Goal: Information Seeking & Learning: Learn about a topic

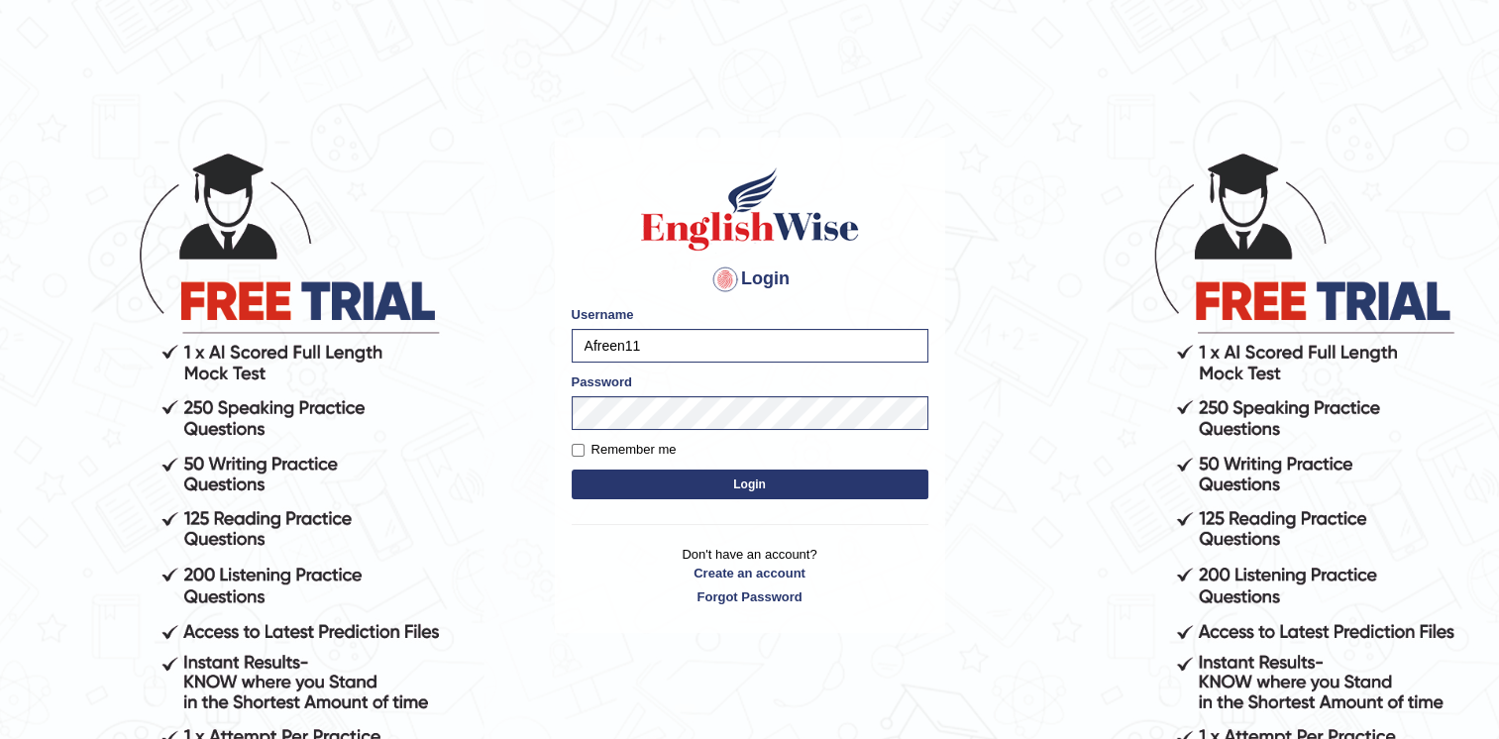
click at [754, 485] on button "Login" at bounding box center [750, 485] width 357 height 30
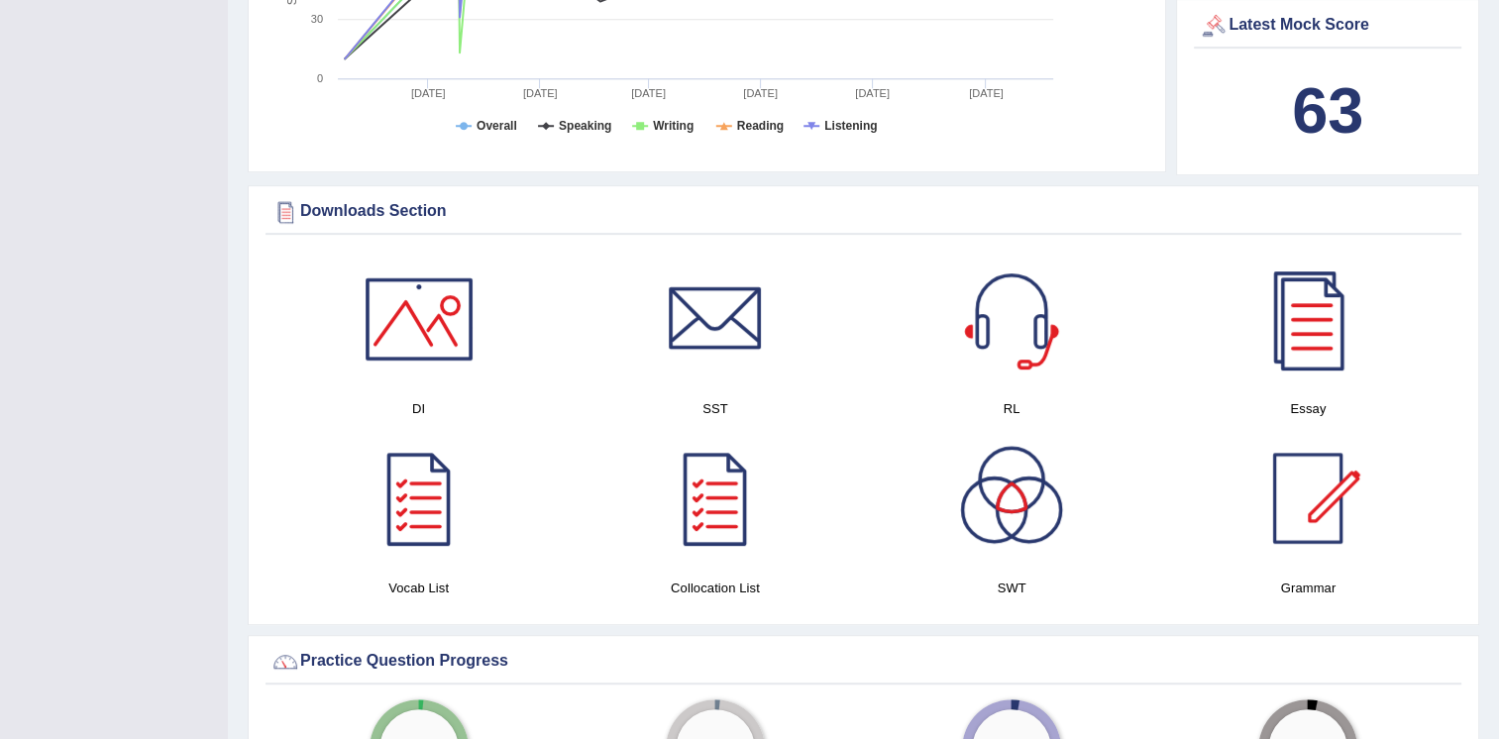
scroll to position [956, 0]
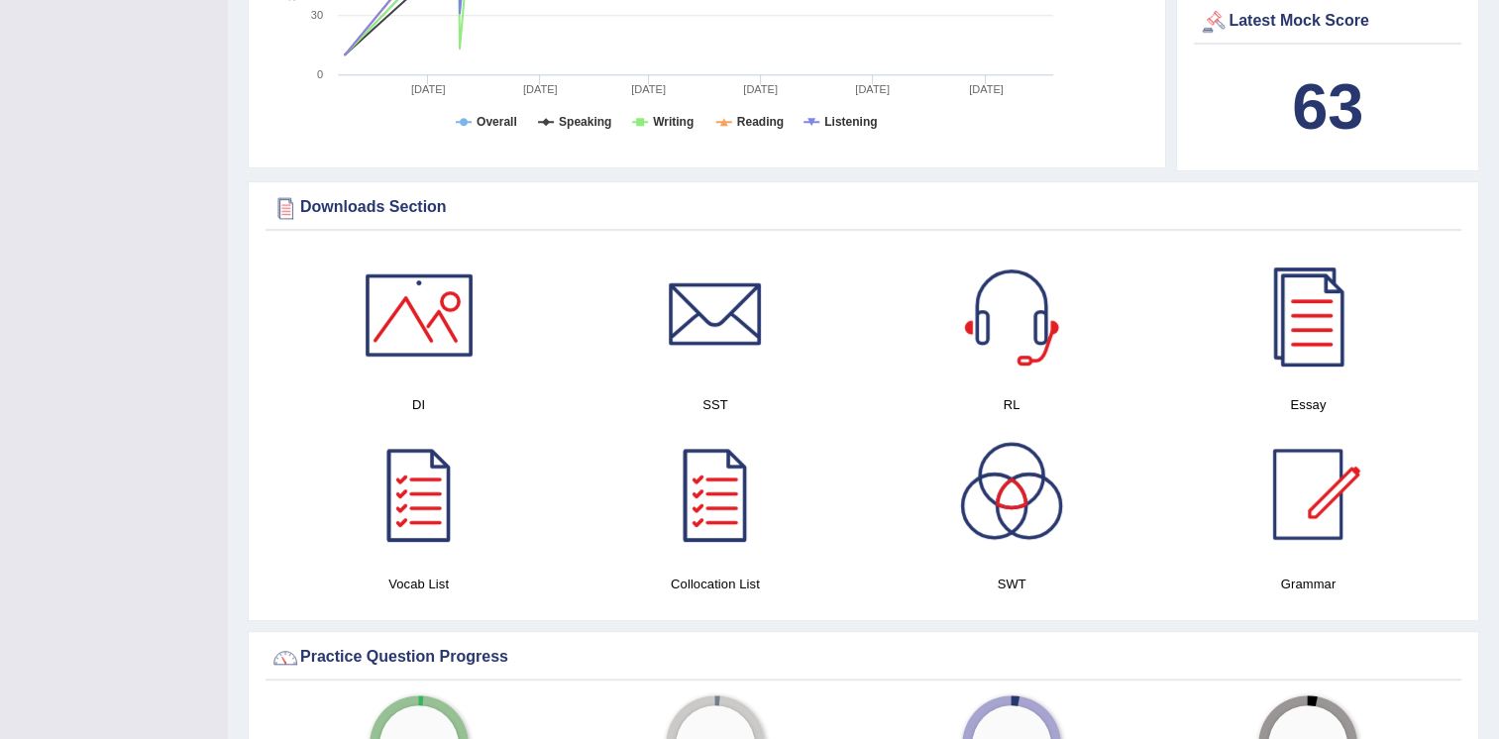
click at [417, 501] on div at bounding box center [419, 494] width 139 height 139
click at [1310, 483] on div at bounding box center [1307, 494] width 139 height 139
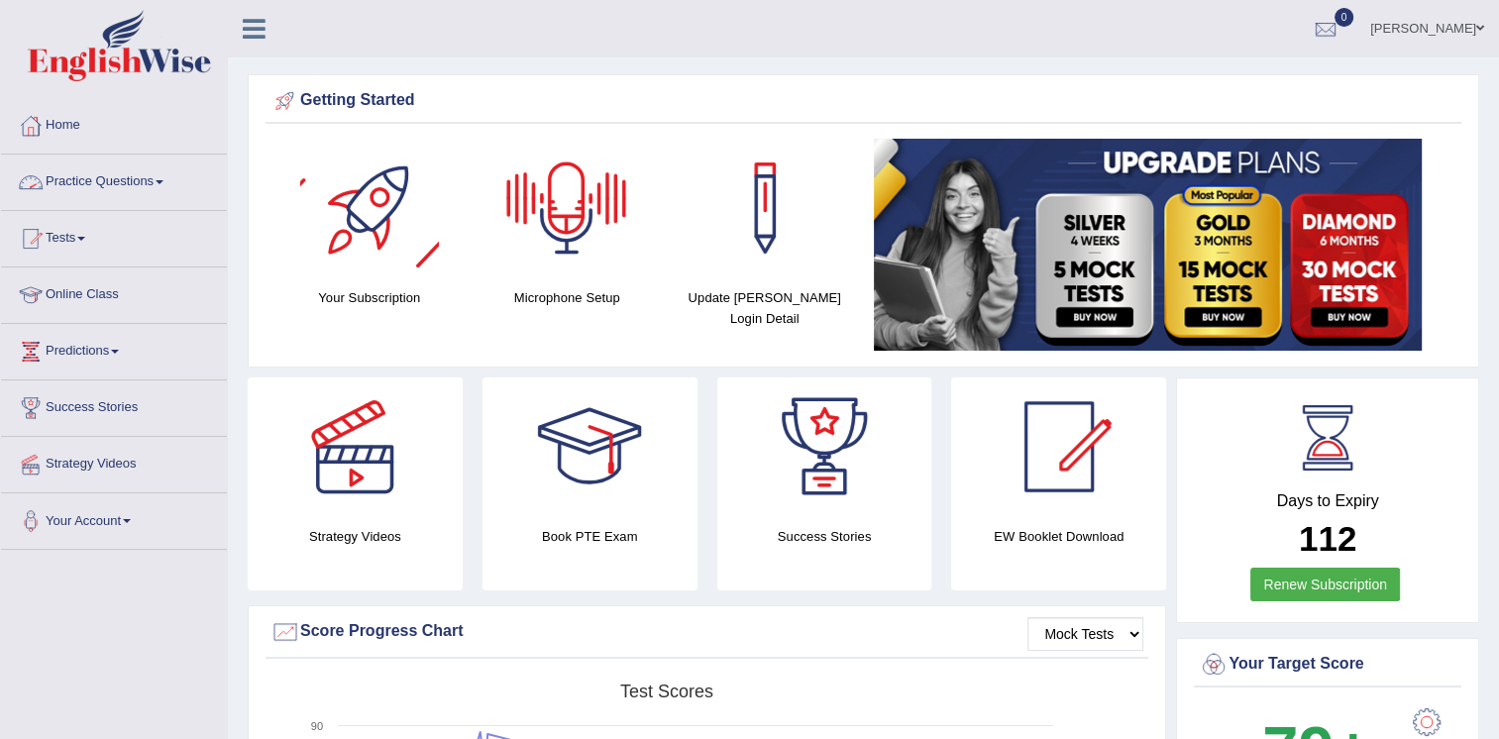
click at [139, 176] on link "Practice Questions" at bounding box center [114, 180] width 226 height 50
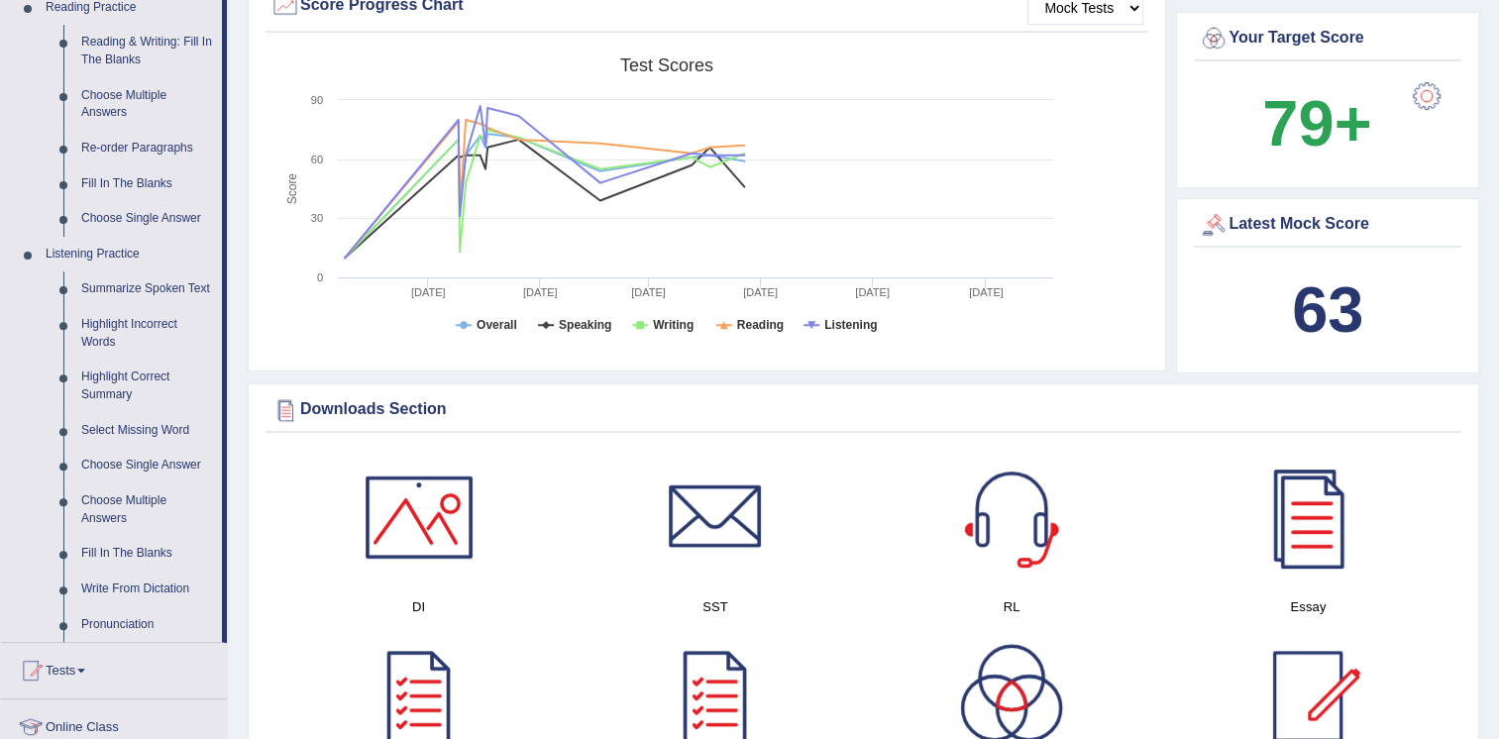
scroll to position [701, 0]
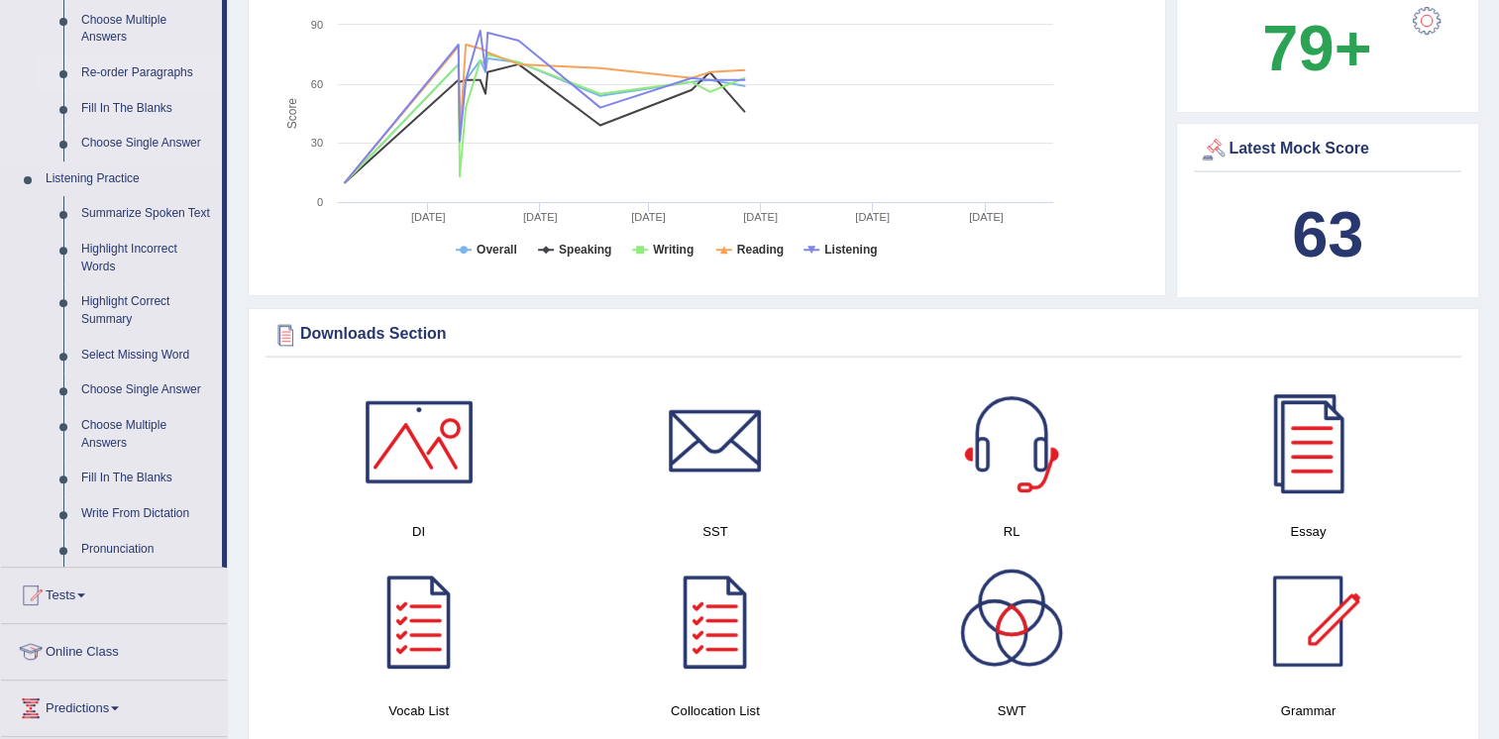
click at [131, 72] on link "Re-order Paragraphs" at bounding box center [147, 73] width 150 height 36
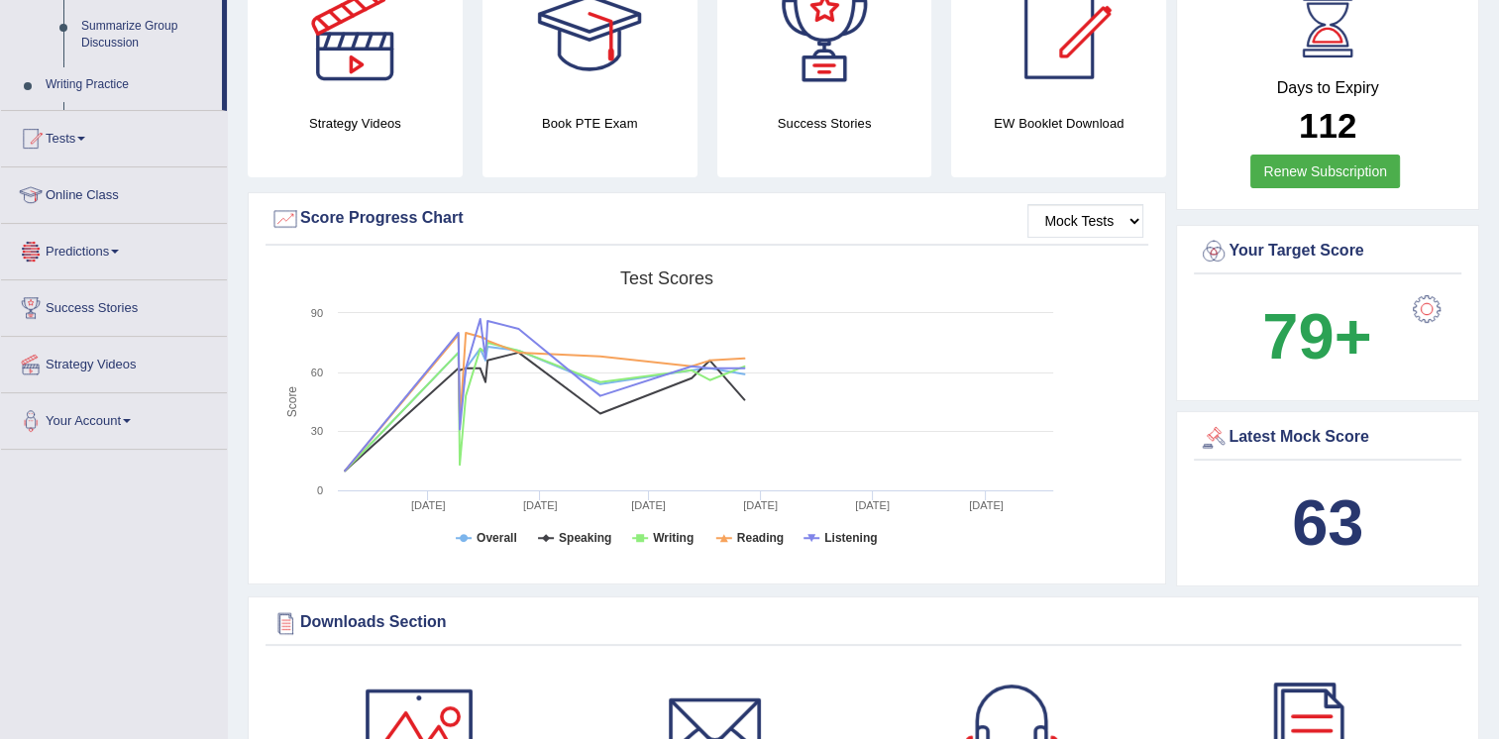
scroll to position [1322, 0]
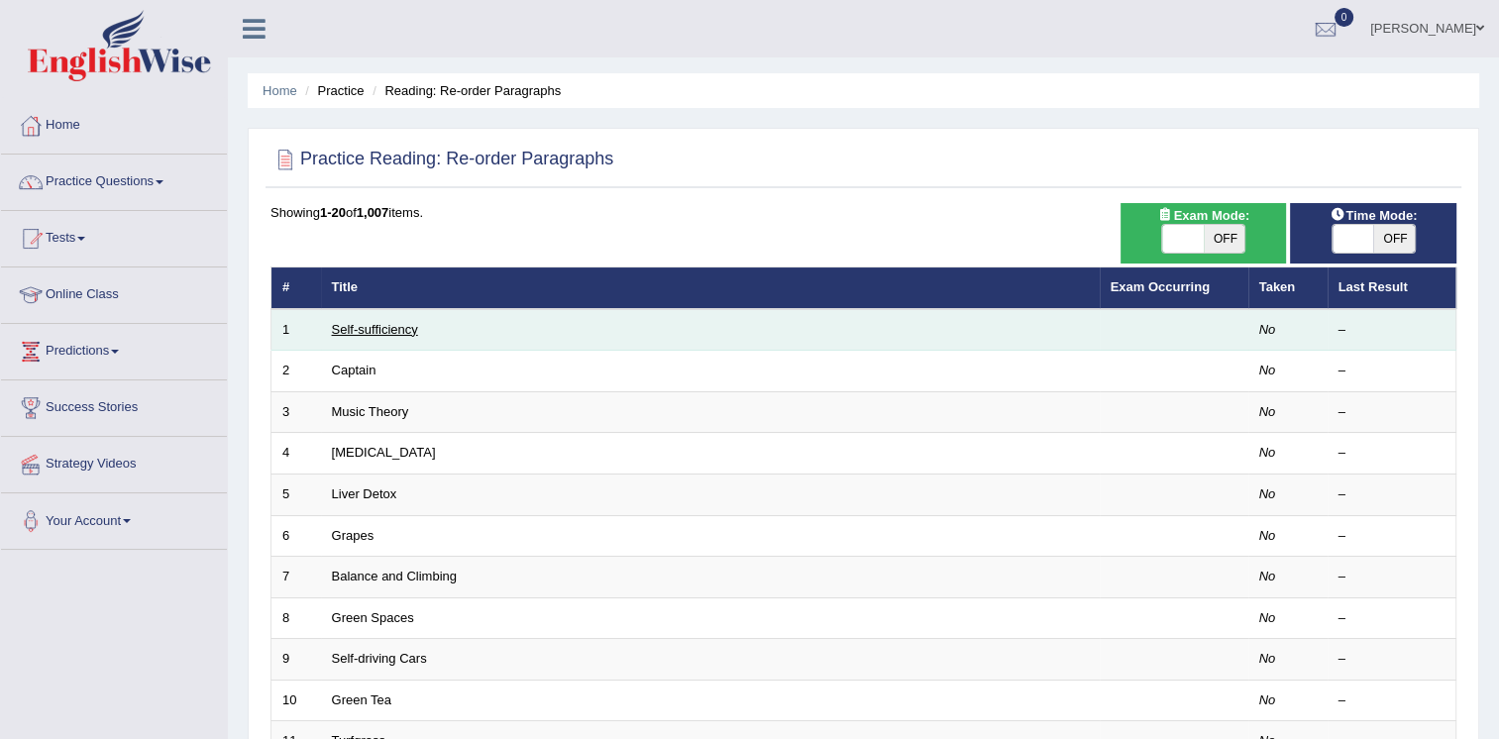
click at [387, 331] on link "Self-sufficiency" at bounding box center [375, 329] width 86 height 15
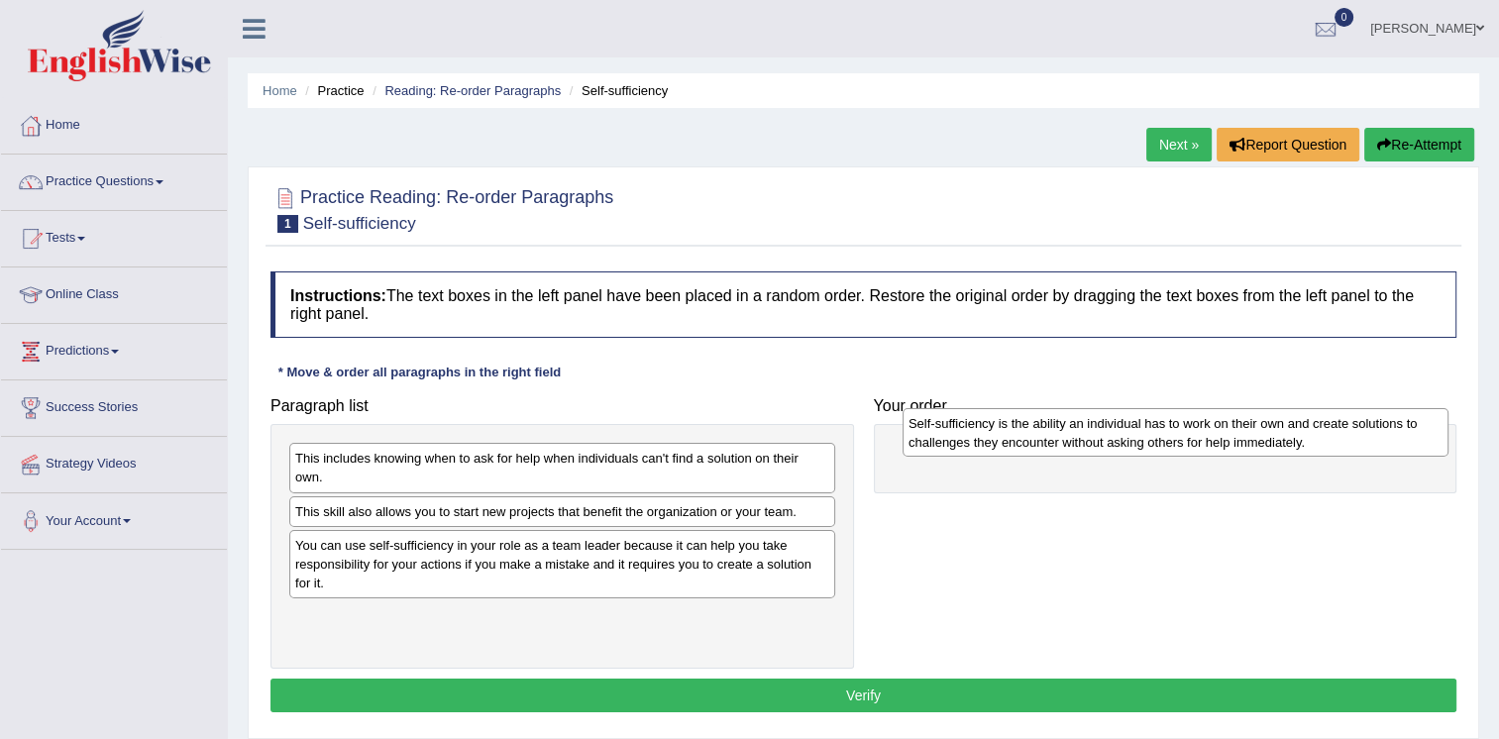
drag, startPoint x: 438, startPoint y: 624, endPoint x: 1051, endPoint y: 433, distance: 642.4
click at [1051, 433] on div "Self-sufficiency is the ability an individual has to work on their own and crea…" at bounding box center [1176, 433] width 546 height 50
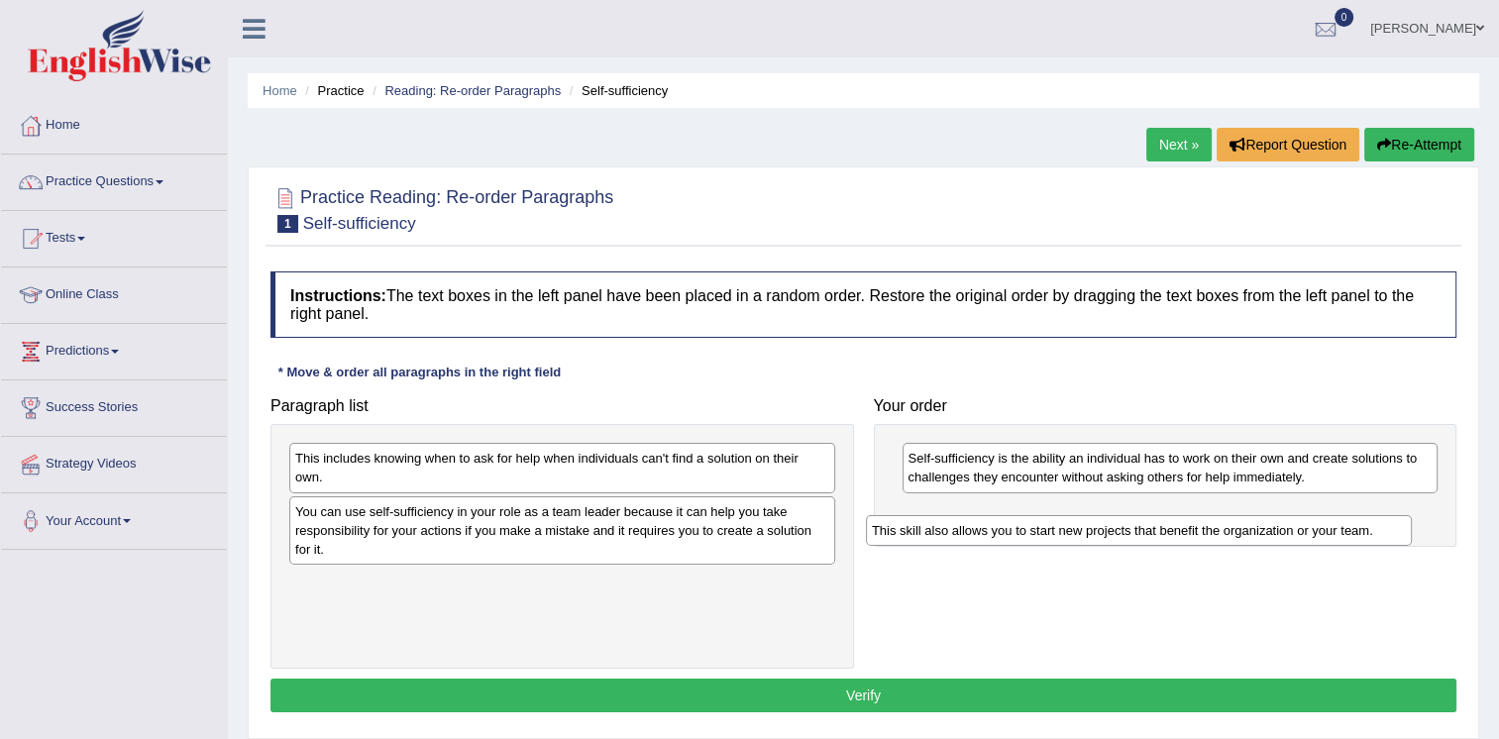
drag, startPoint x: 639, startPoint y: 517, endPoint x: 1233, endPoint y: 542, distance: 595.0
click at [1233, 542] on div "This skill also allows you to start new projects that benefit the organization …" at bounding box center [1139, 530] width 546 height 31
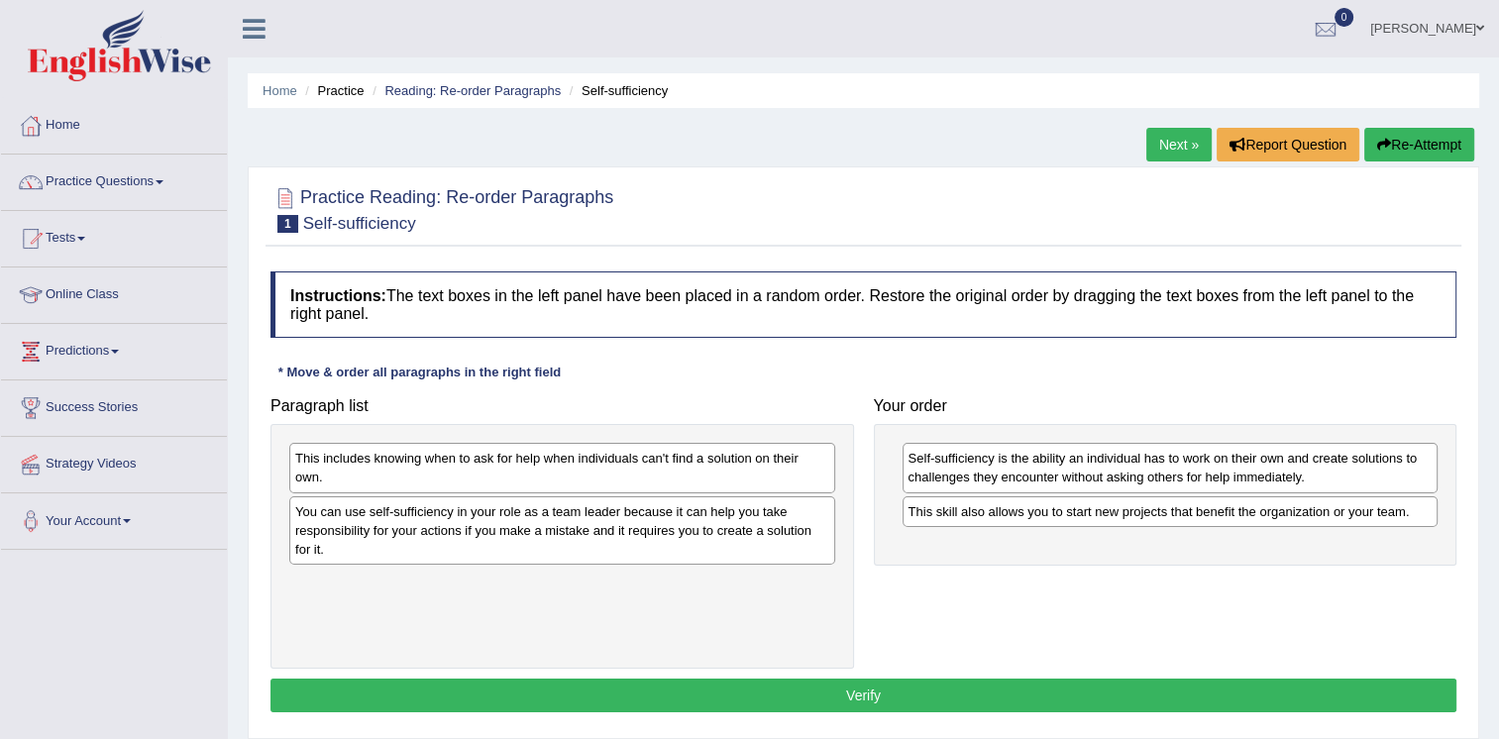
click at [667, 471] on div "This includes knowing when to ask for help when individuals can't find a soluti…" at bounding box center [562, 468] width 546 height 50
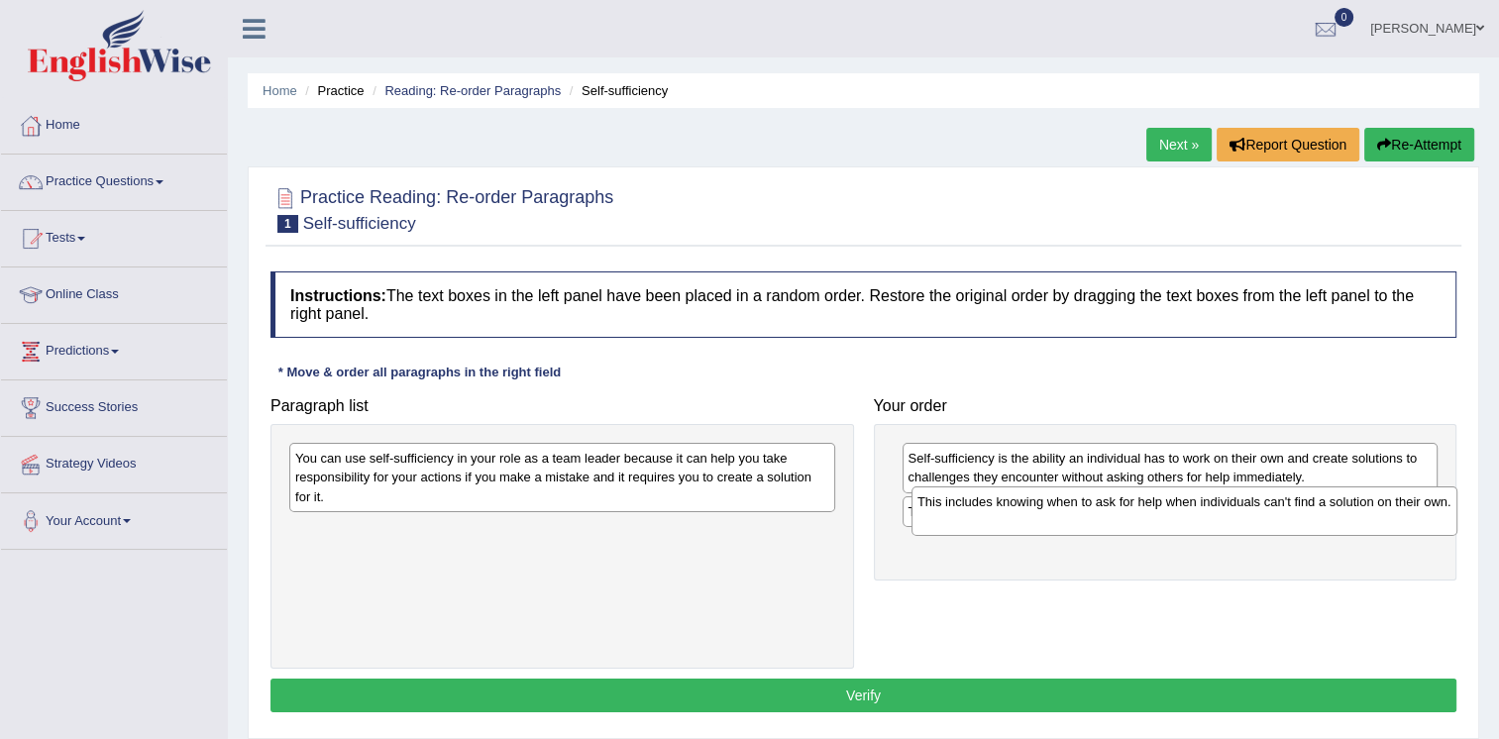
drag, startPoint x: 667, startPoint y: 471, endPoint x: 1367, endPoint y: 496, distance: 700.9
click at [1367, 496] on div "This includes knowing when to ask for help when individuals can't find a soluti…" at bounding box center [1184, 511] width 546 height 50
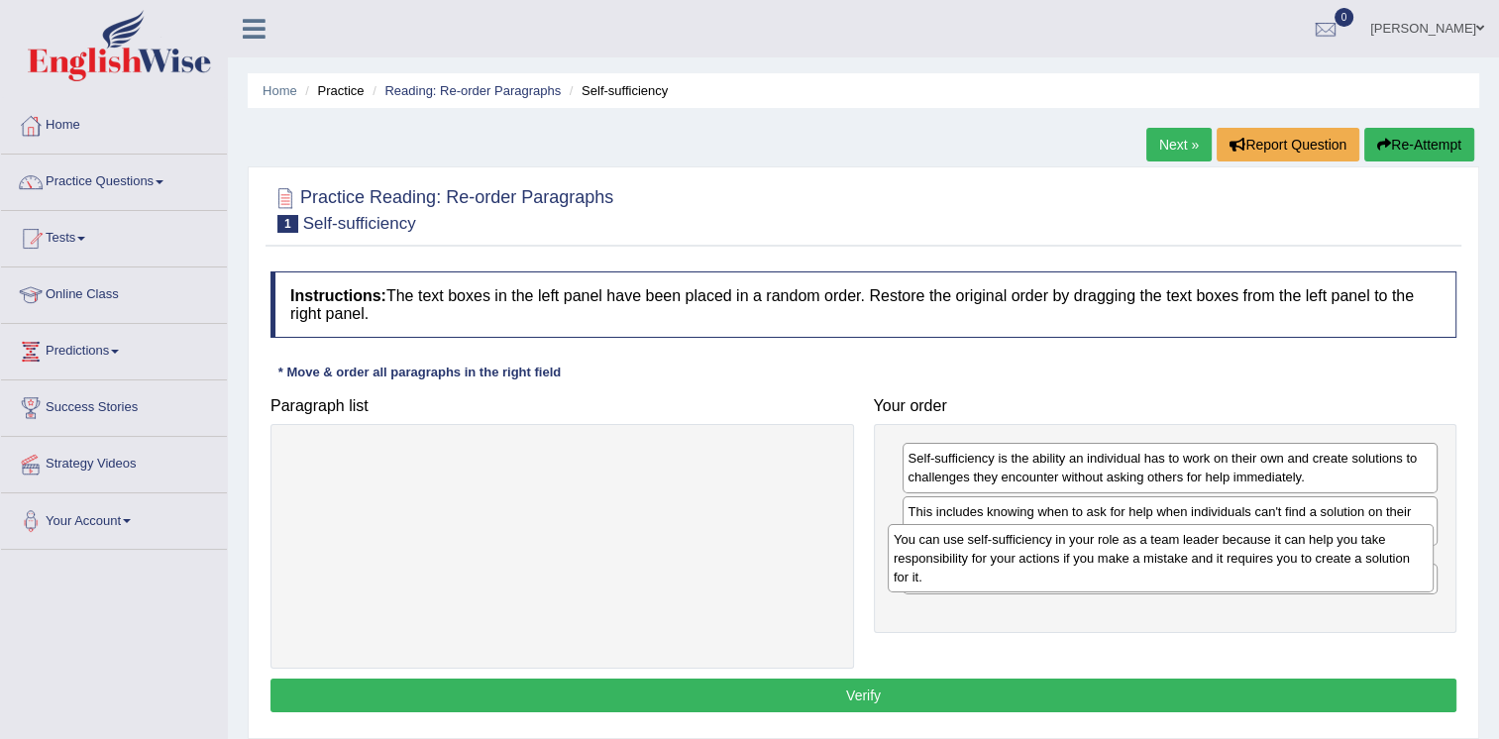
drag, startPoint x: 574, startPoint y: 485, endPoint x: 1173, endPoint y: 567, distance: 604.9
click at [1173, 567] on div "You can use self-sufficiency in your role as a team leader because it can help …" at bounding box center [1161, 558] width 546 height 68
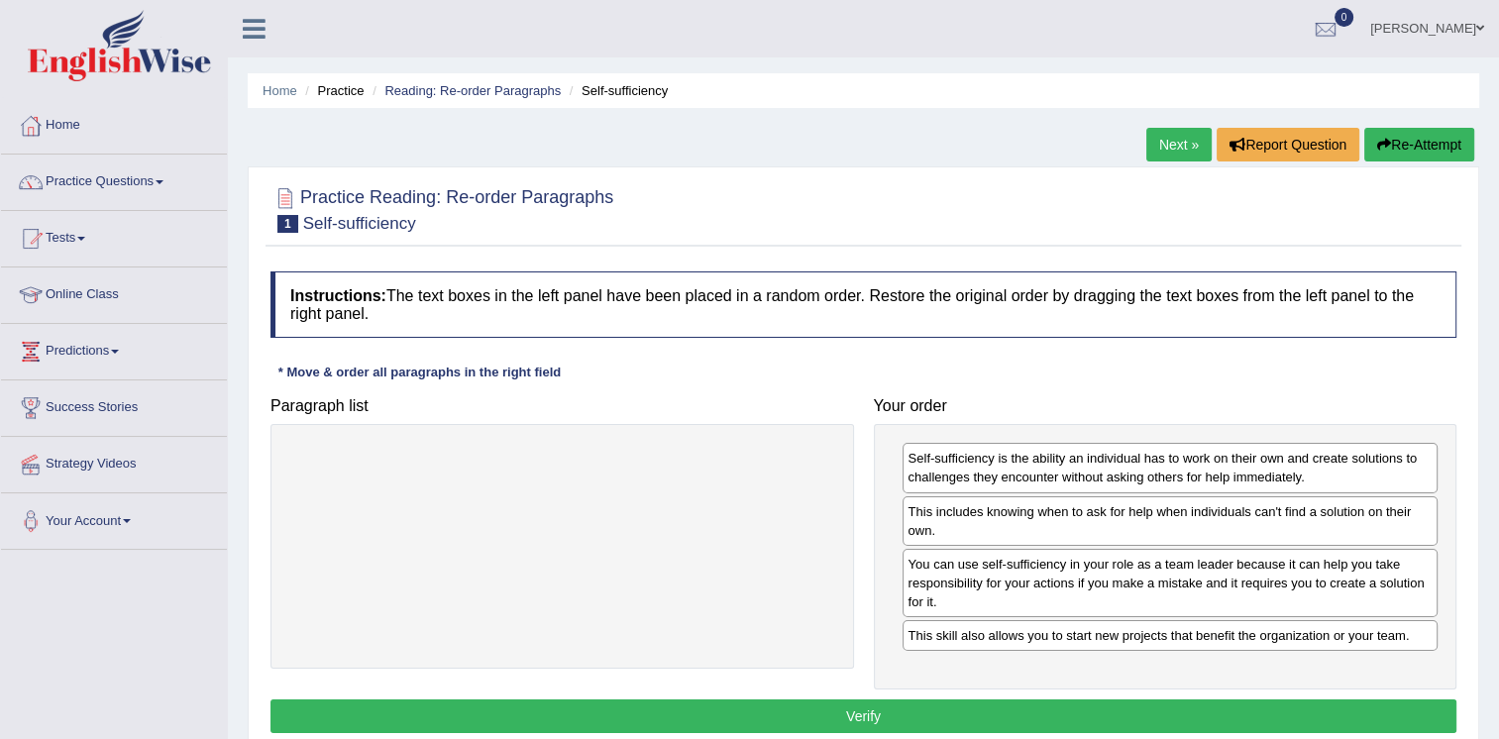
click at [1173, 567] on div "You can use self-sufficiency in your role as a team leader because it can help …" at bounding box center [1171, 583] width 536 height 68
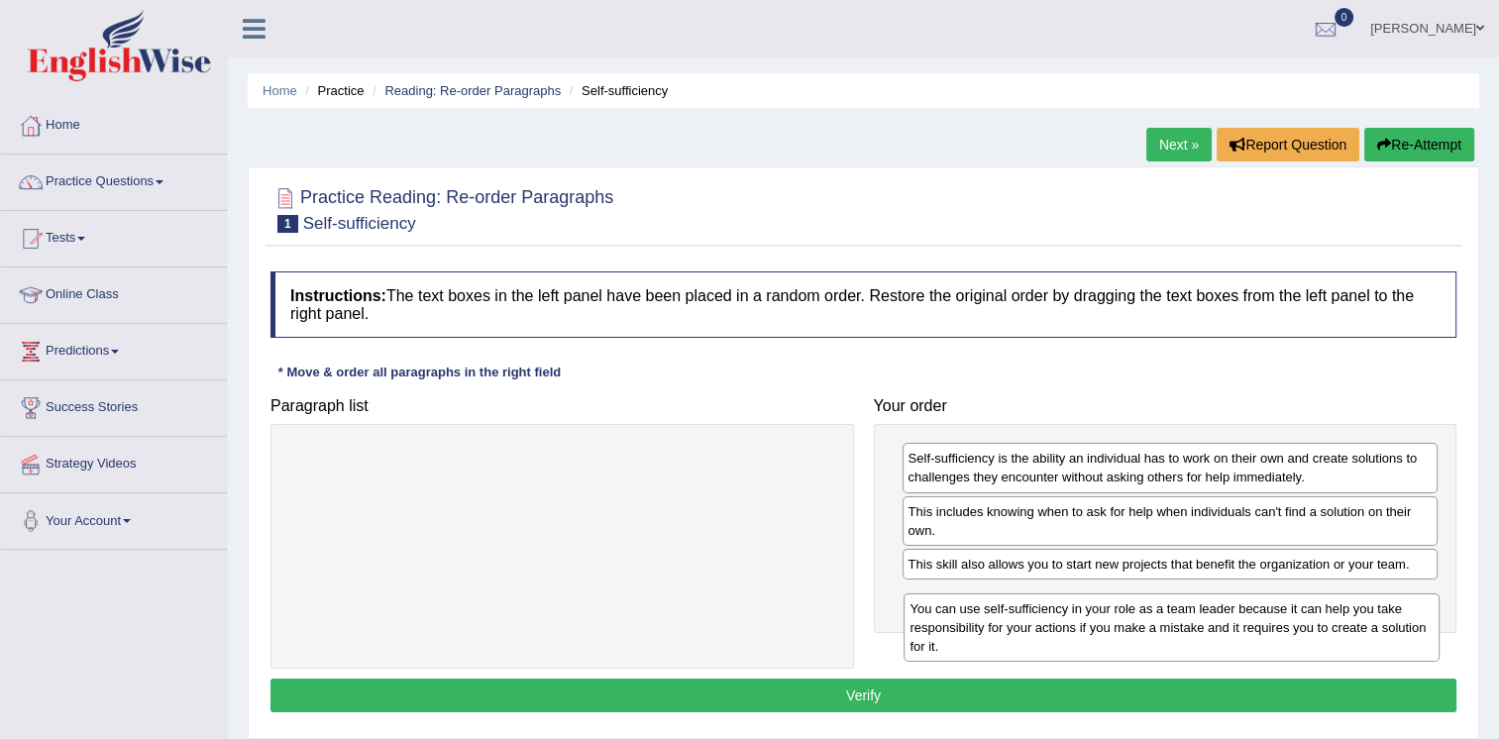
drag, startPoint x: 1173, startPoint y: 567, endPoint x: 1172, endPoint y: 608, distance: 41.6
click at [1172, 608] on div "You can use self-sufficiency in your role as a team leader because it can help …" at bounding box center [1172, 627] width 536 height 68
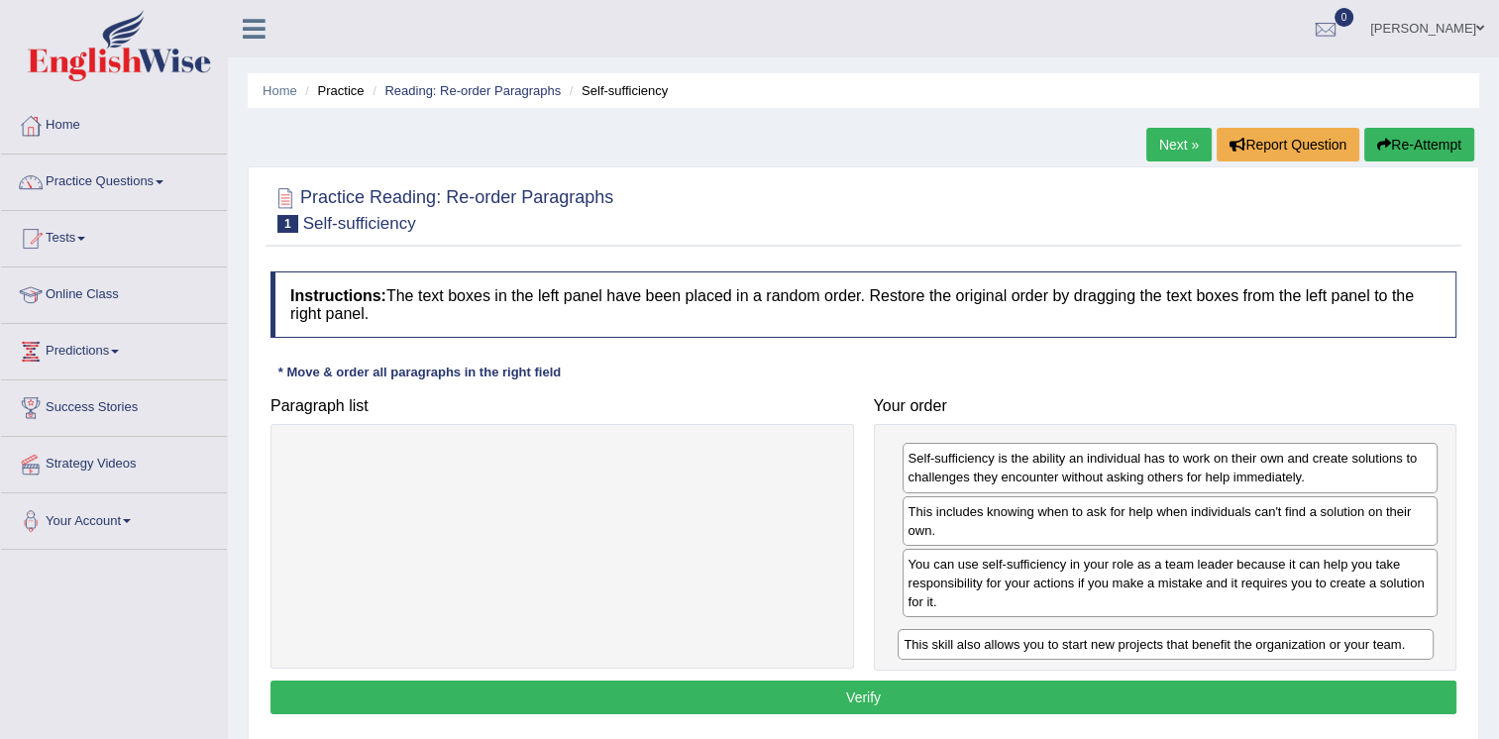
drag, startPoint x: 1011, startPoint y: 563, endPoint x: 1033, endPoint y: 643, distance: 83.4
click at [1033, 643] on div "This skill also allows you to start new projects that benefit the organization …" at bounding box center [1166, 644] width 536 height 31
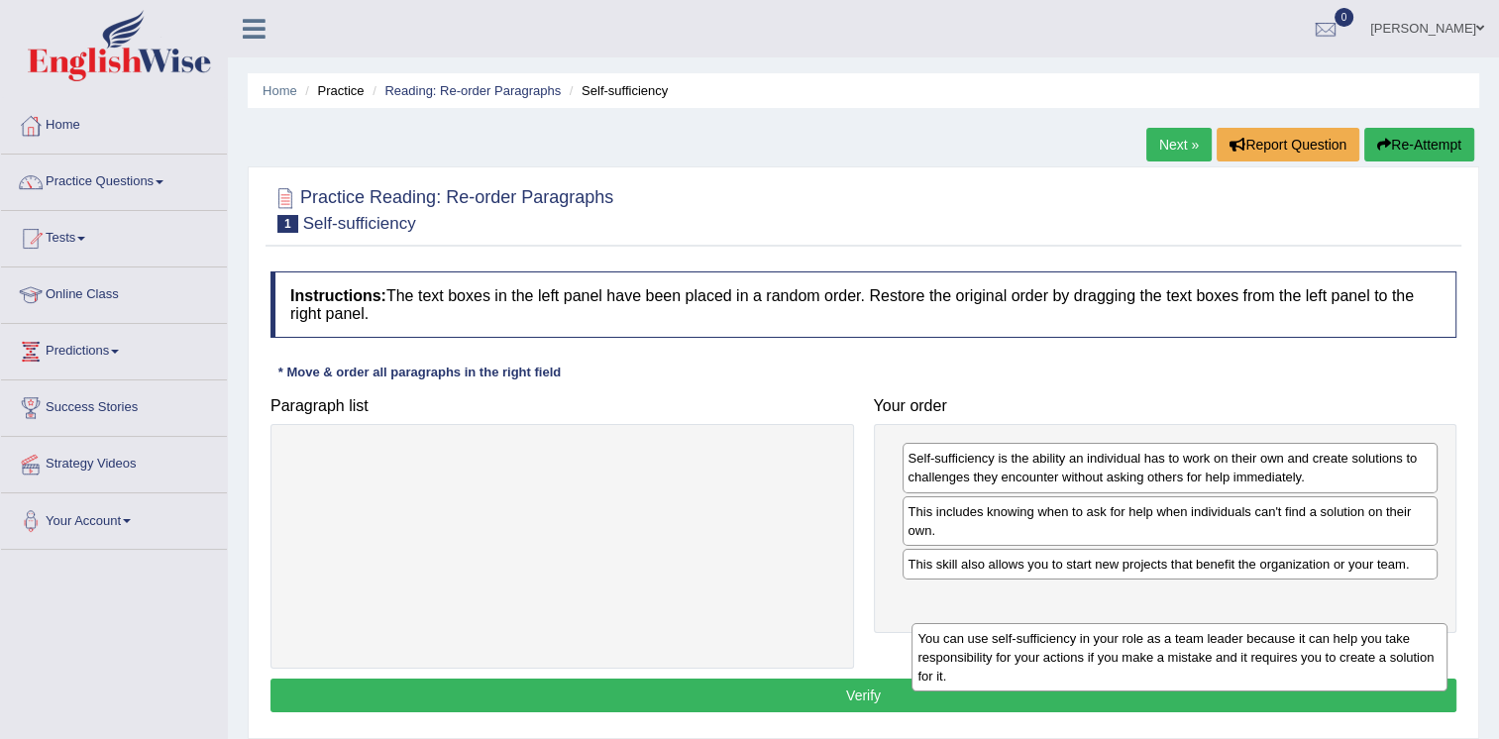
drag, startPoint x: 974, startPoint y: 573, endPoint x: 974, endPoint y: 622, distance: 49.5
click at [974, 623] on div "You can use self-sufficiency in your role as a team leader because it can help …" at bounding box center [1179, 657] width 536 height 68
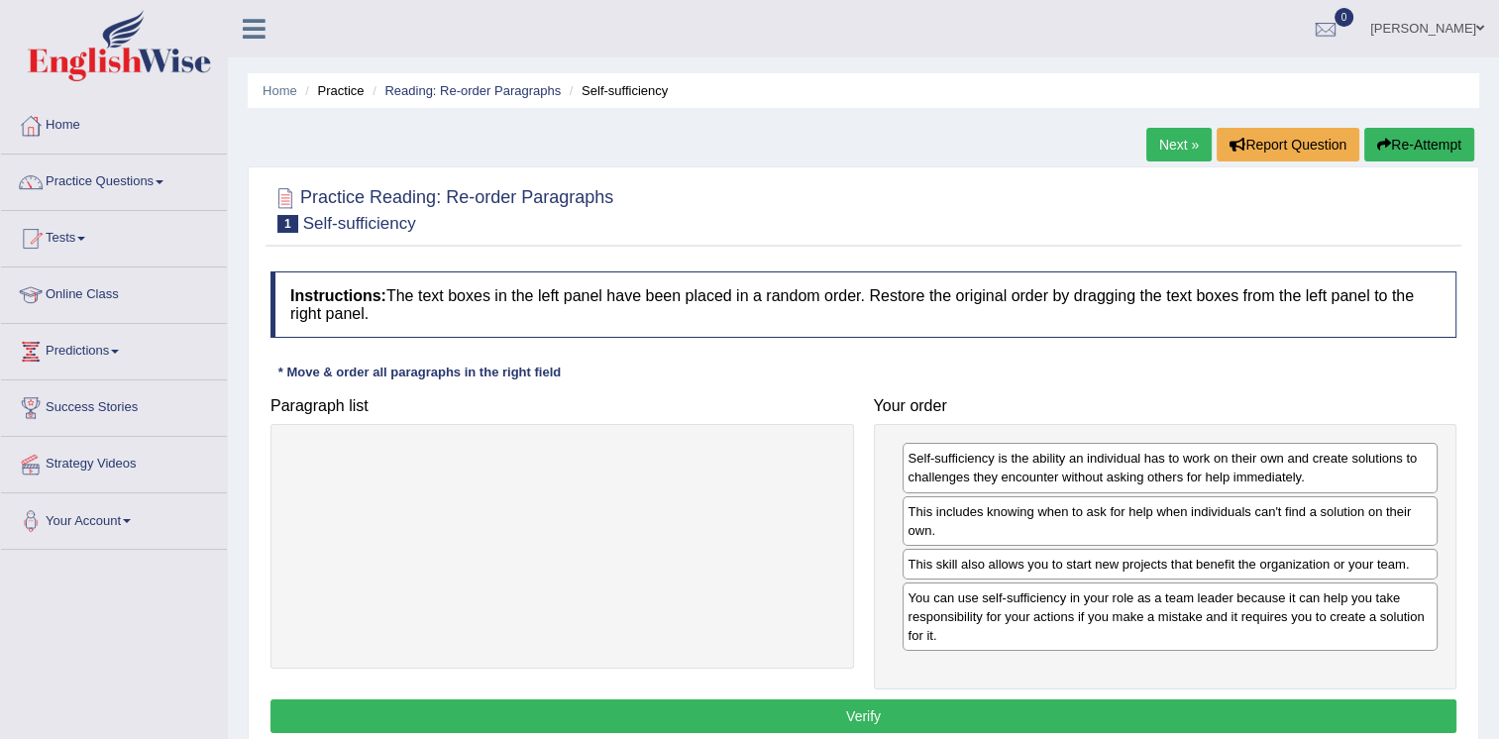
click at [882, 710] on button "Verify" at bounding box center [863, 716] width 1186 height 34
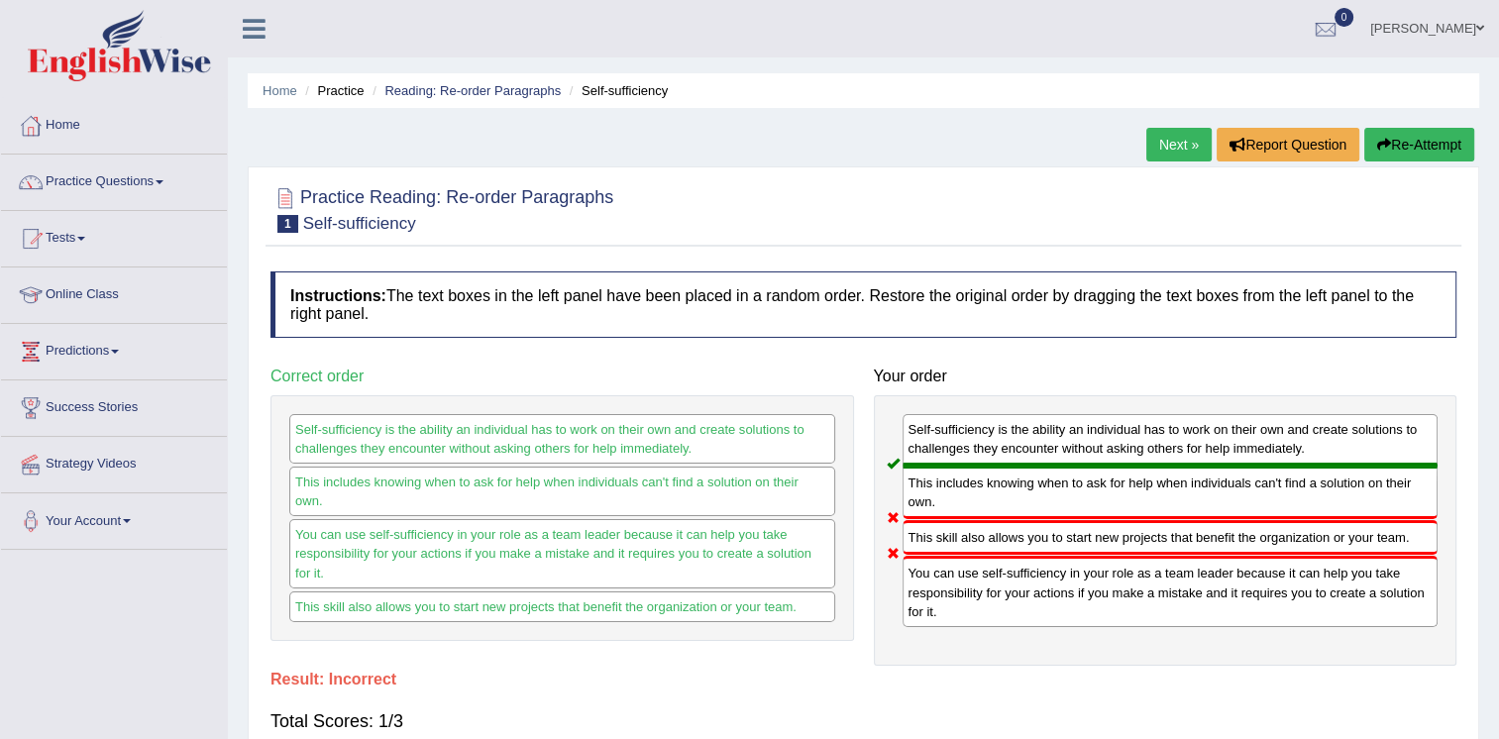
click at [1175, 148] on link "Next »" at bounding box center [1178, 145] width 65 height 34
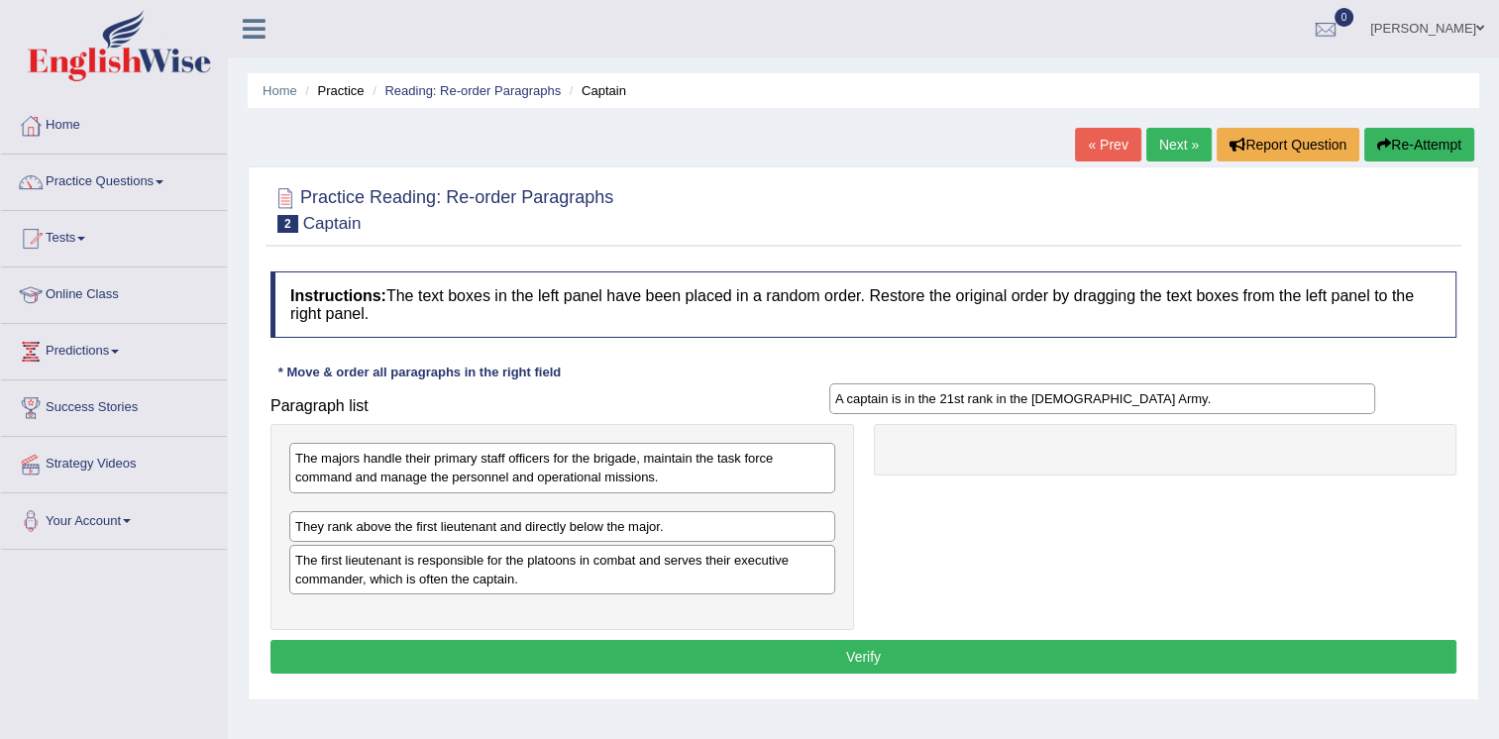
drag, startPoint x: 713, startPoint y: 522, endPoint x: 1264, endPoint y: 416, distance: 561.0
click at [1264, 414] on div "A captain is in the 21st rank in the US Army." at bounding box center [1102, 398] width 546 height 31
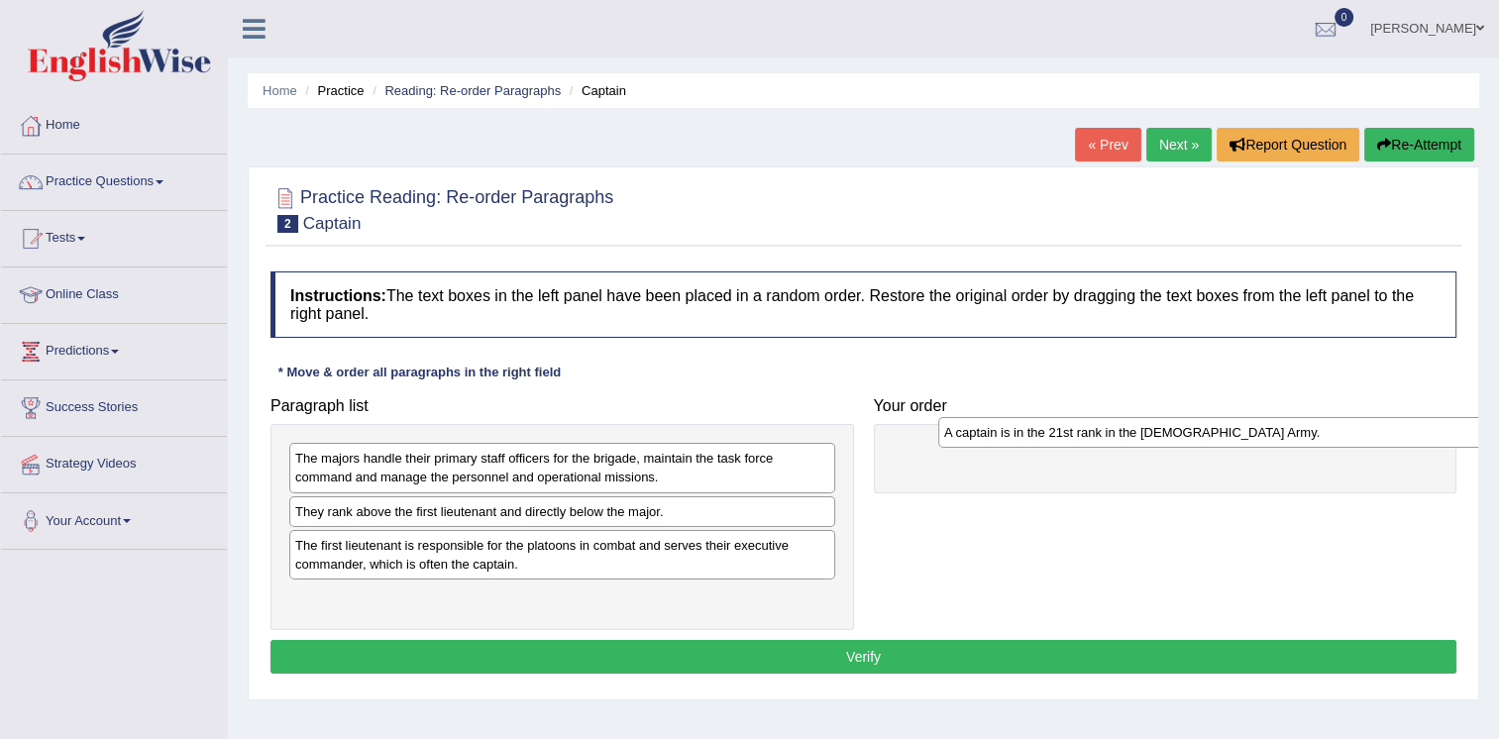
drag, startPoint x: 782, startPoint y: 509, endPoint x: 1477, endPoint y: 431, distance: 699.9
click at [1477, 431] on div "A captain is in the 21st rank in the US Army." at bounding box center [1211, 432] width 546 height 31
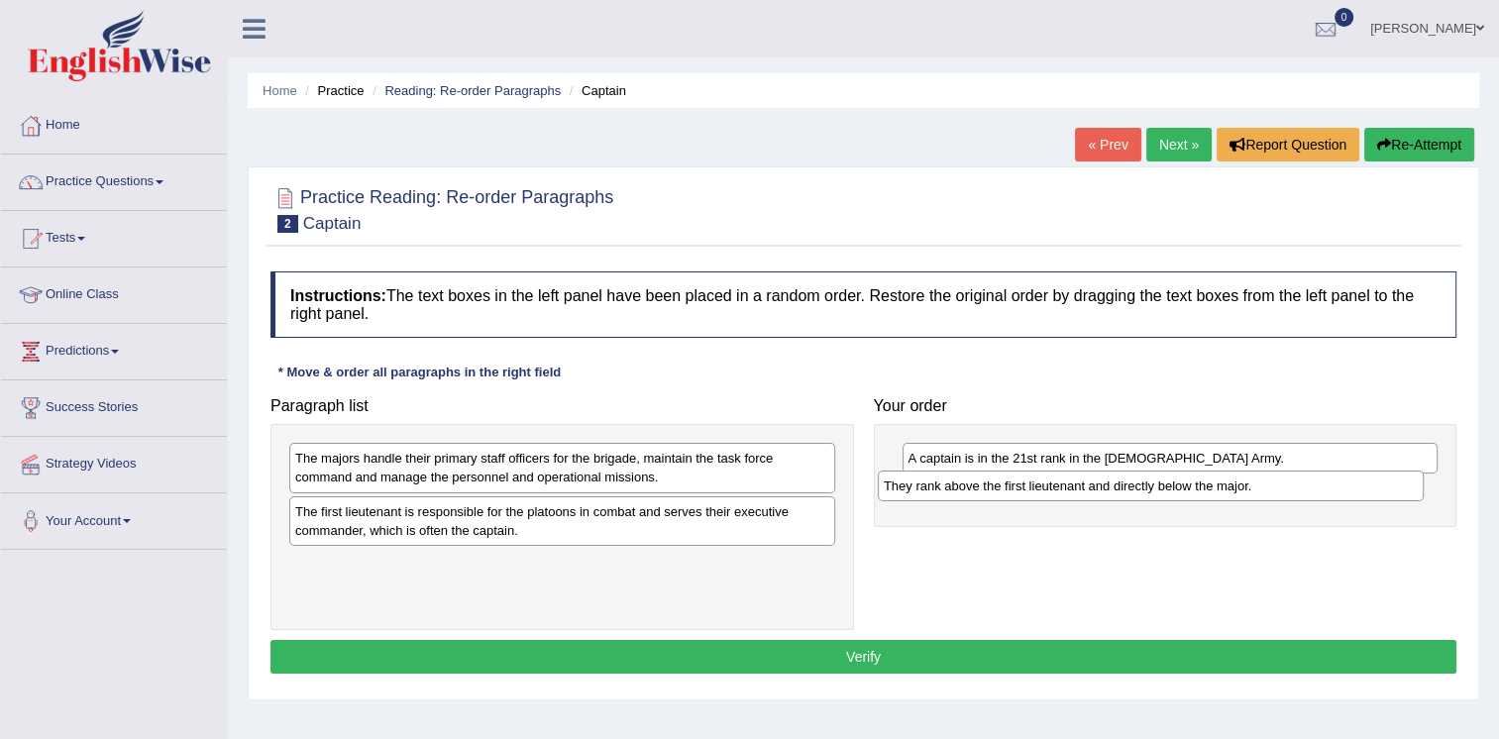
drag, startPoint x: 524, startPoint y: 514, endPoint x: 1126, endPoint y: 493, distance: 602.7
click at [1126, 493] on div "They rank above the first lieutenant and directly below the major." at bounding box center [1151, 486] width 546 height 31
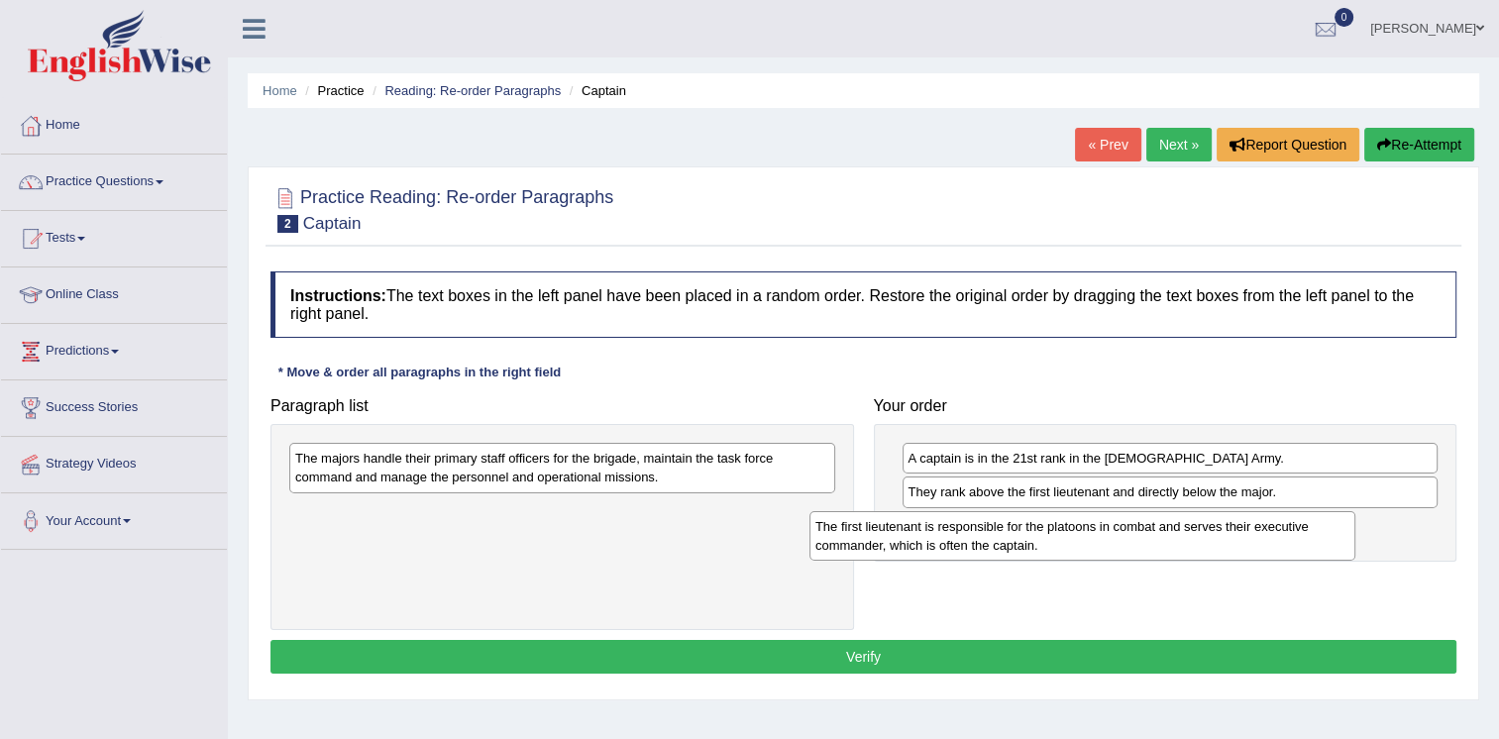
drag, startPoint x: 633, startPoint y: 525, endPoint x: 1189, endPoint y: 541, distance: 556.0
click at [1189, 541] on div "The first lieutenant is responsible for the platoons in combat and serves their…" at bounding box center [1082, 536] width 546 height 50
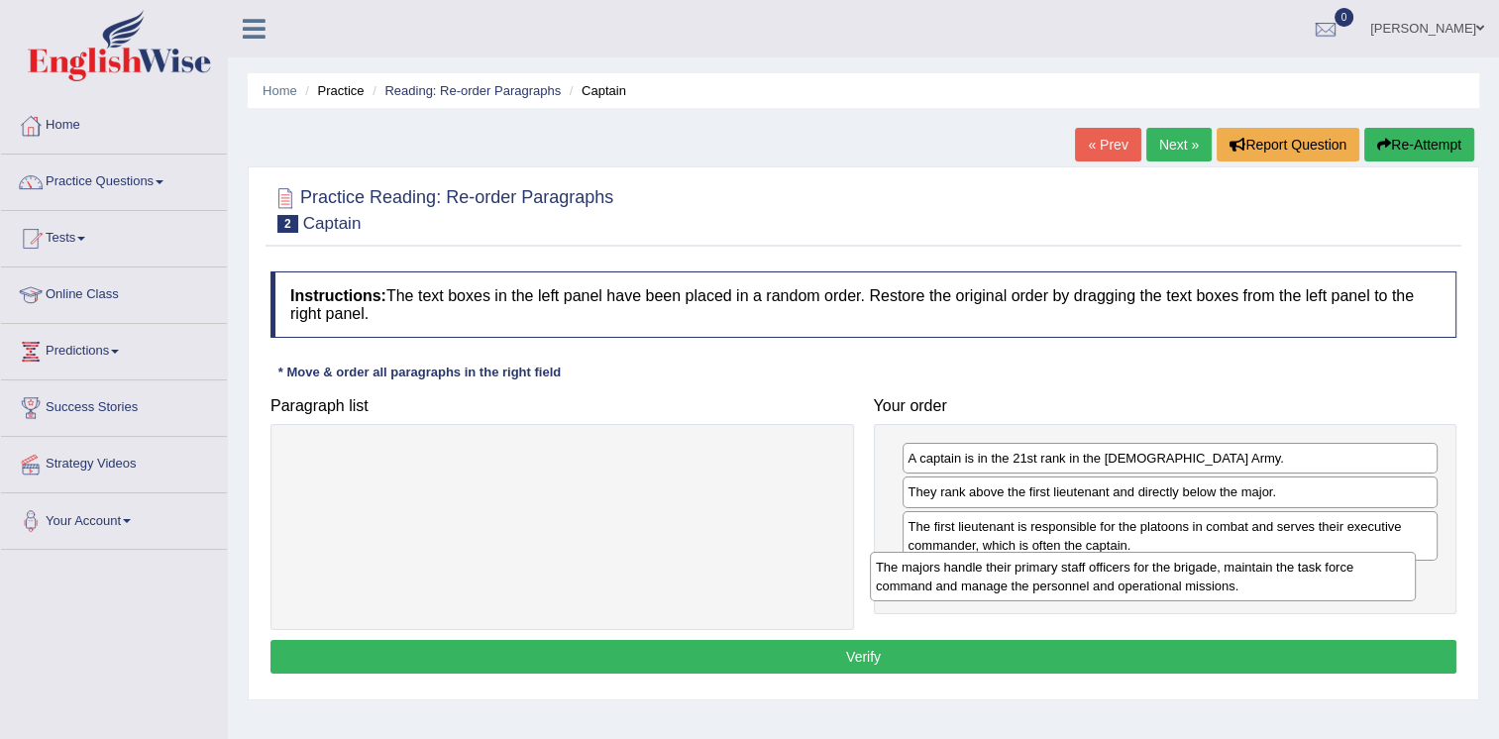
drag, startPoint x: 701, startPoint y: 480, endPoint x: 1278, endPoint y: 588, distance: 586.8
click at [1278, 588] on div "The majors handle their primary staff officers for the brigade, maintain the ta…" at bounding box center [1143, 577] width 546 height 50
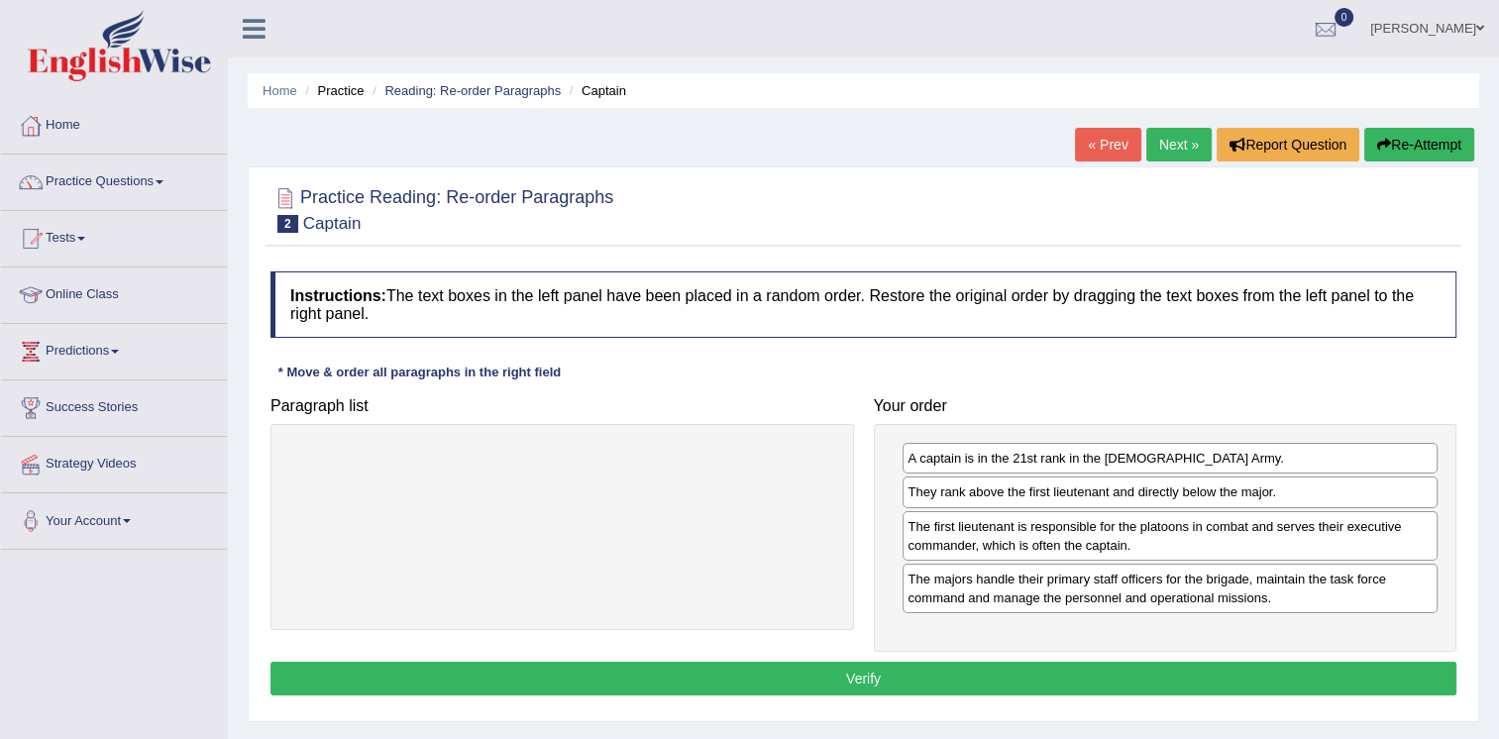
click at [879, 686] on button "Verify" at bounding box center [863, 679] width 1186 height 34
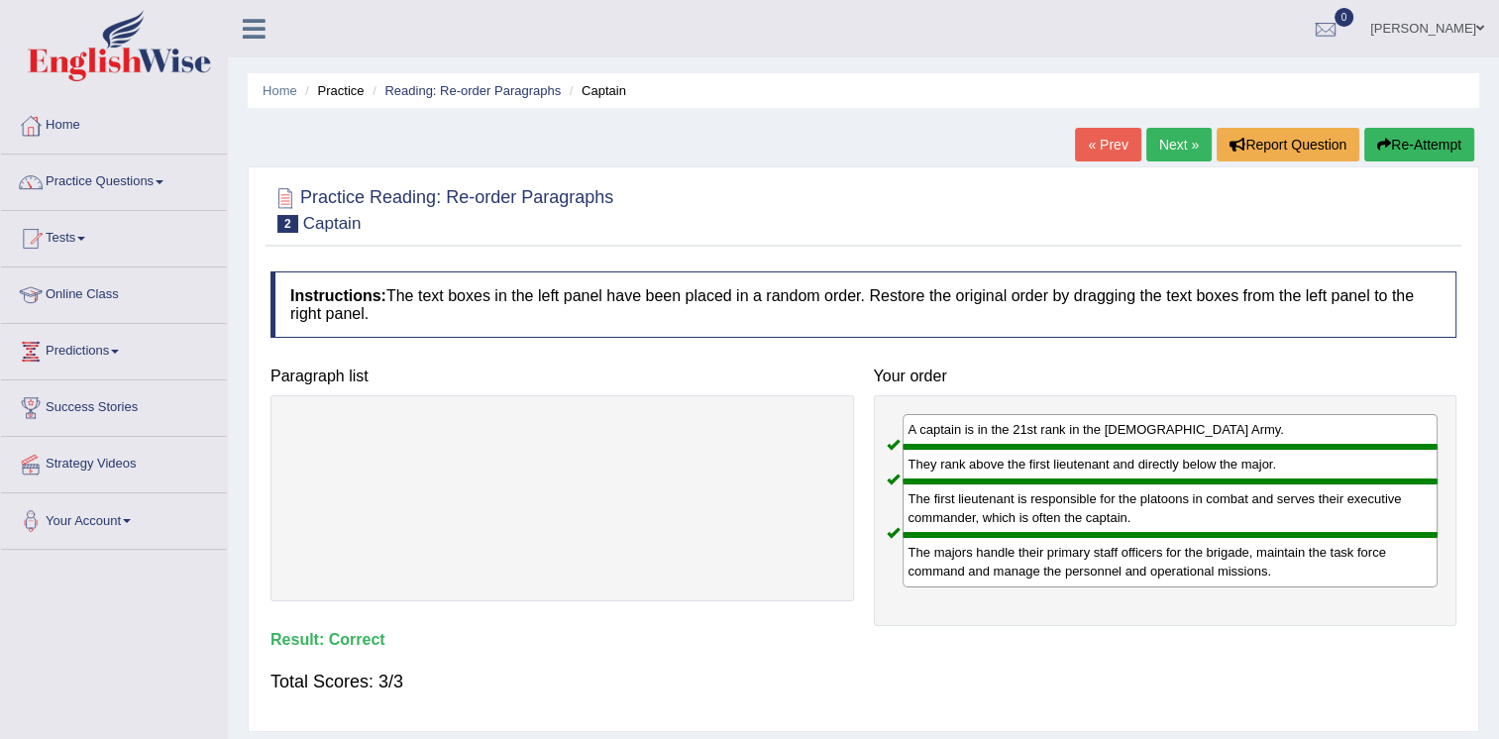
click at [879, 686] on div "Total Scores: 3/3" at bounding box center [863, 682] width 1186 height 48
click at [158, 172] on link "Practice Questions" at bounding box center [114, 180] width 226 height 50
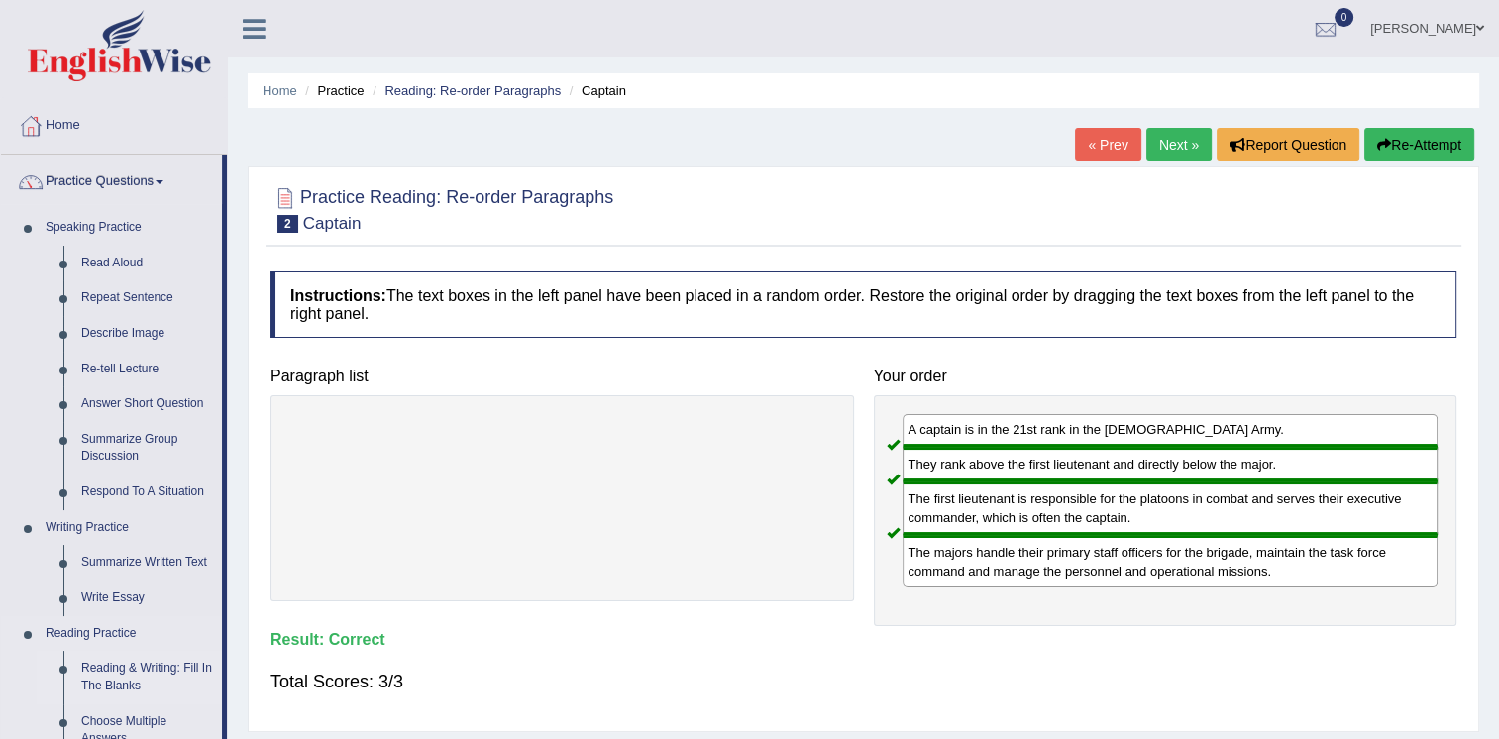
click at [94, 683] on link "Reading & Writing: Fill In The Blanks" at bounding box center [147, 677] width 150 height 53
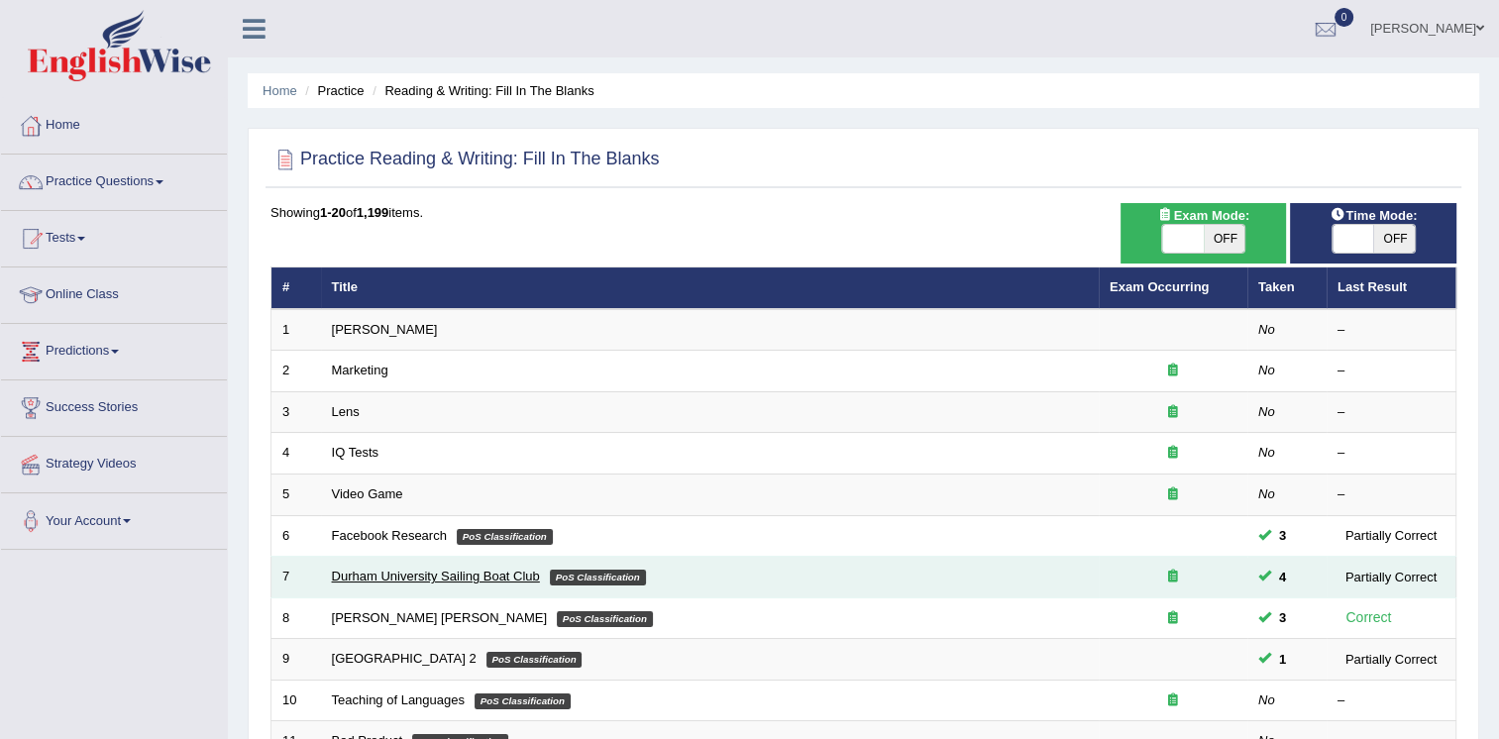
click at [399, 569] on link "Durham University Sailing Boat Club" at bounding box center [436, 576] width 208 height 15
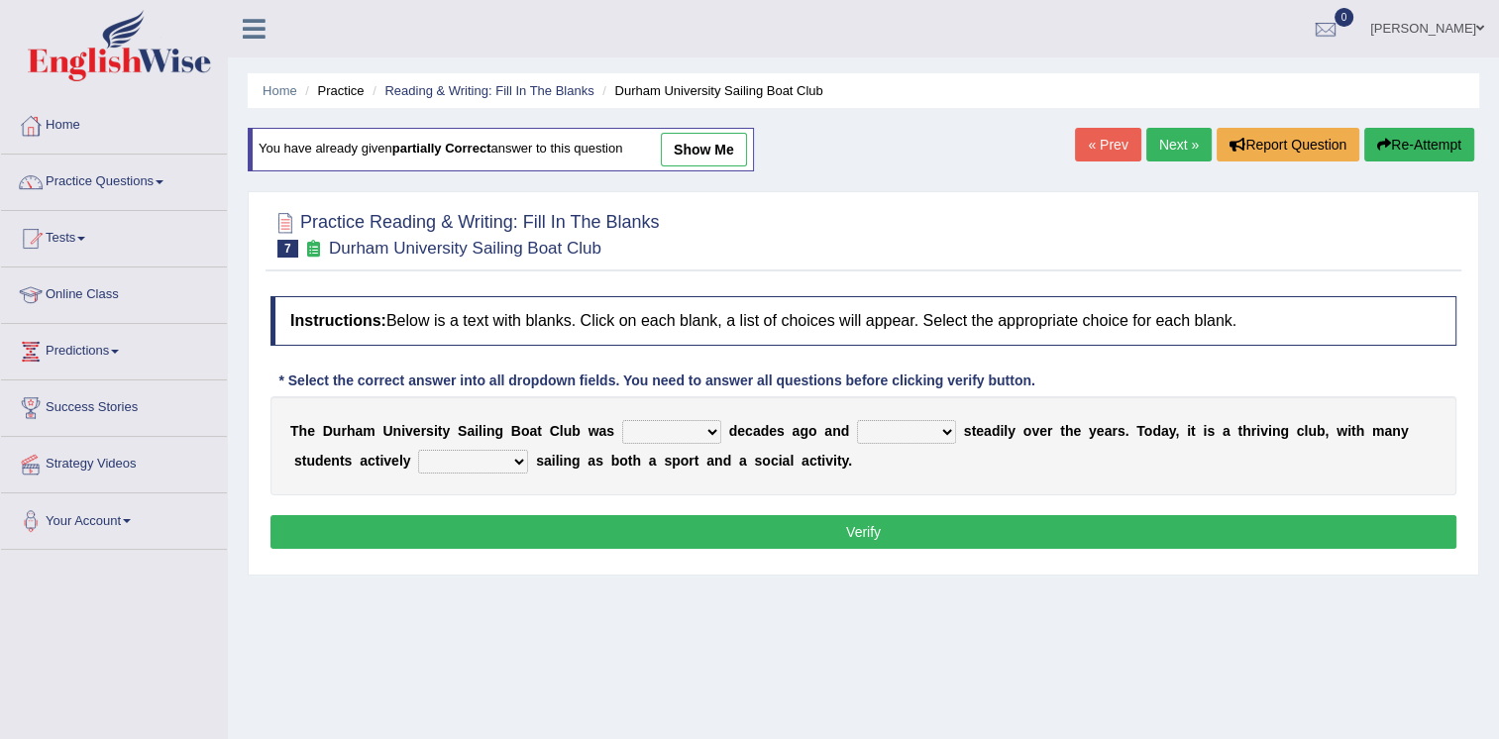
click at [673, 430] on select "found fund founded find" at bounding box center [671, 432] width 99 height 24
select select "found"
click at [622, 420] on select "found fund founded find" at bounding box center [671, 432] width 99 height 24
click at [913, 434] on select "grow growing has grown grown" at bounding box center [906, 432] width 99 height 24
select select "grown"
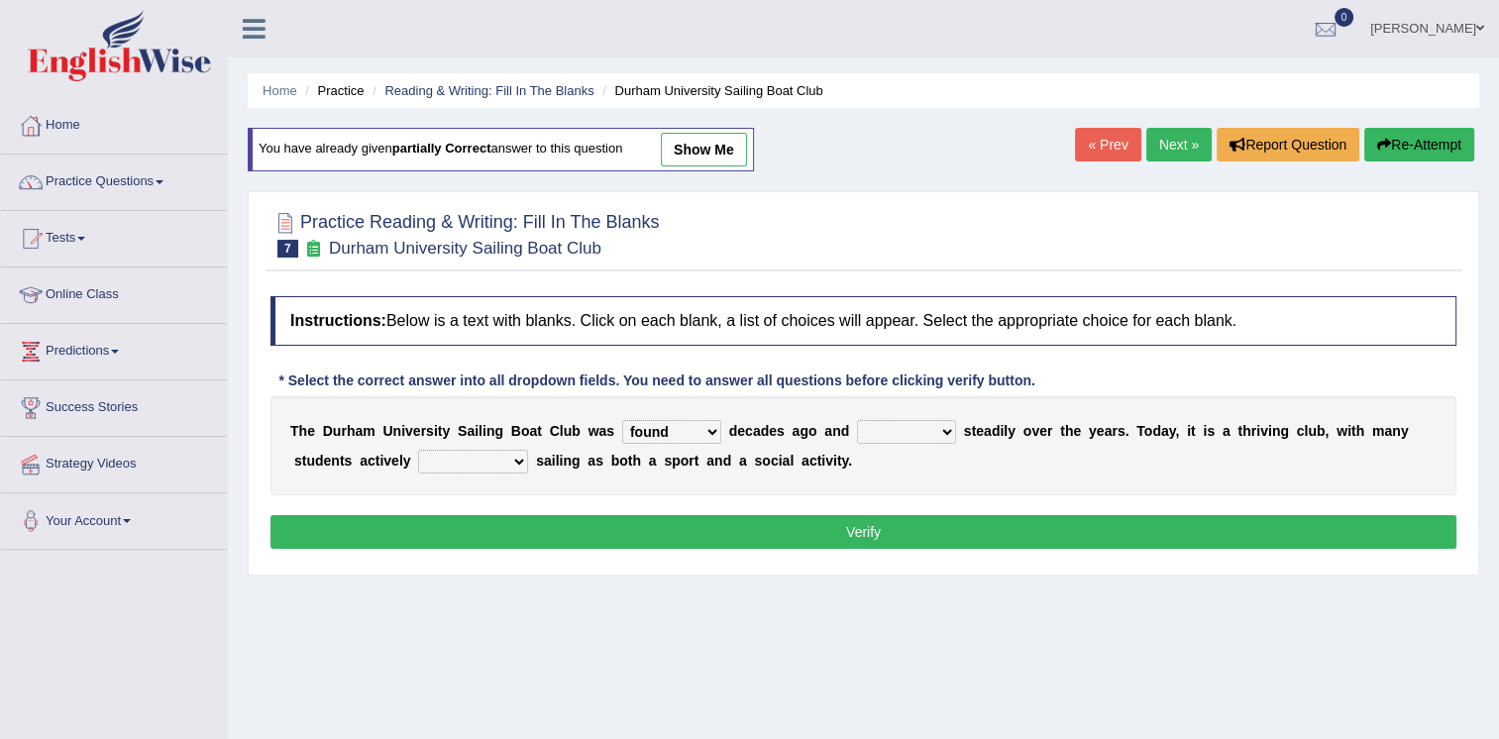
click at [857, 420] on select "grow growing has grown grown" at bounding box center [906, 432] width 99 height 24
click at [434, 458] on select "enjoy enjoyed are enjoying enjoying" at bounding box center [473, 462] width 110 height 24
select select "enjoying"
click at [418, 450] on select "enjoy enjoyed are enjoying enjoying" at bounding box center [473, 462] width 110 height 24
click at [741, 517] on button "Verify" at bounding box center [863, 532] width 1186 height 34
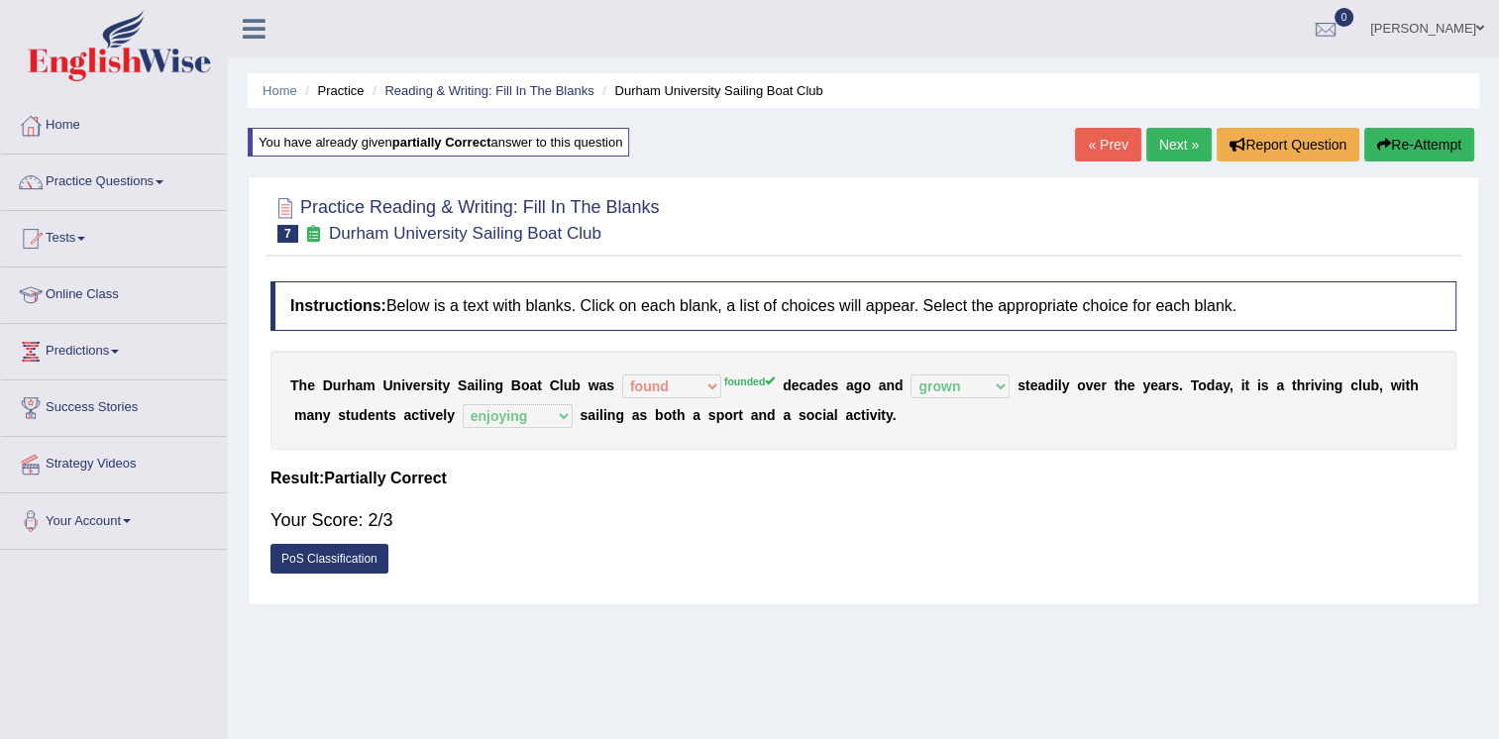
click at [1179, 136] on link "Next »" at bounding box center [1178, 145] width 65 height 34
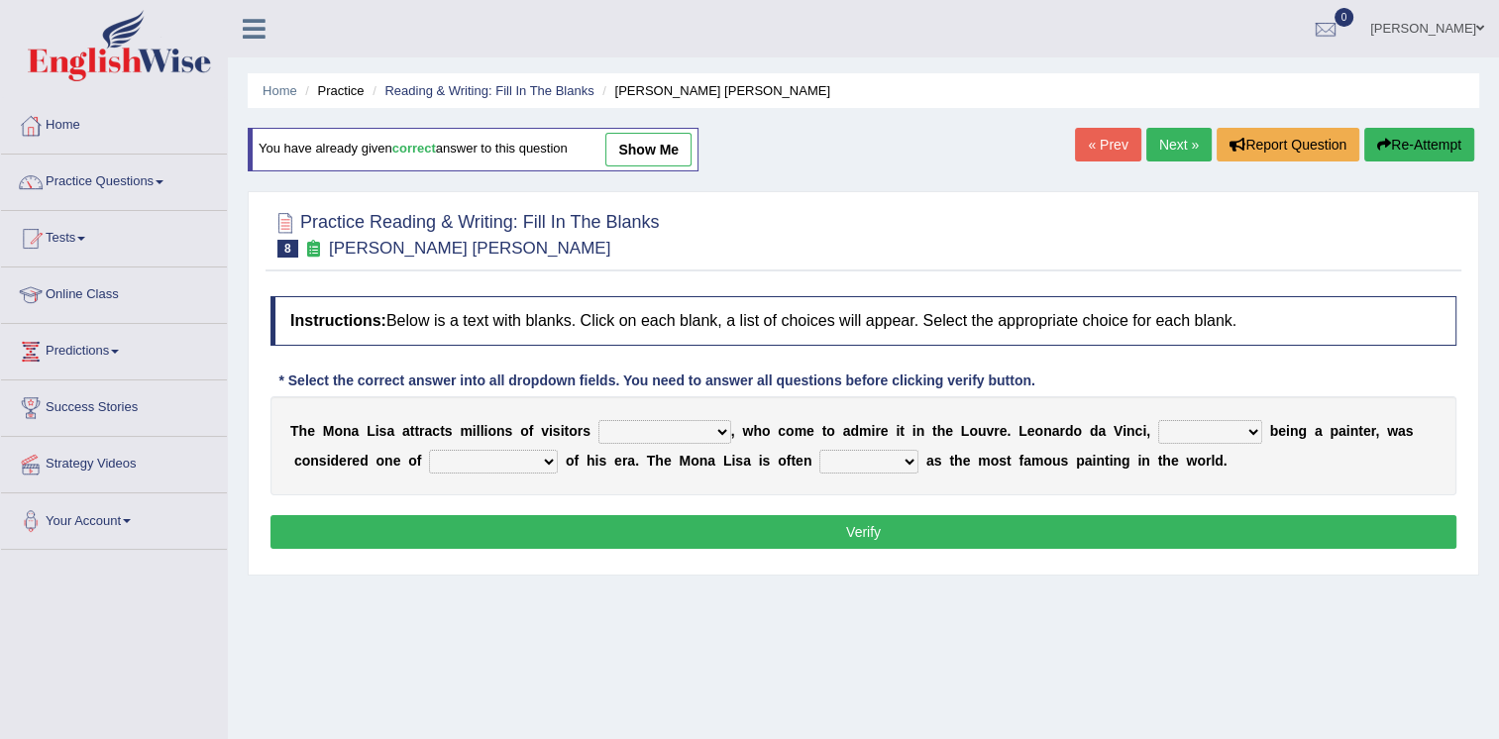
click at [689, 428] on select "around the year the all year all year round per year" at bounding box center [664, 432] width 133 height 24
select select "all year round"
click at [598, 420] on select "around the year the all year all year round per year" at bounding box center [664, 432] width 133 height 24
click at [677, 431] on select "around the year the all year all year round per year" at bounding box center [664, 432] width 133 height 24
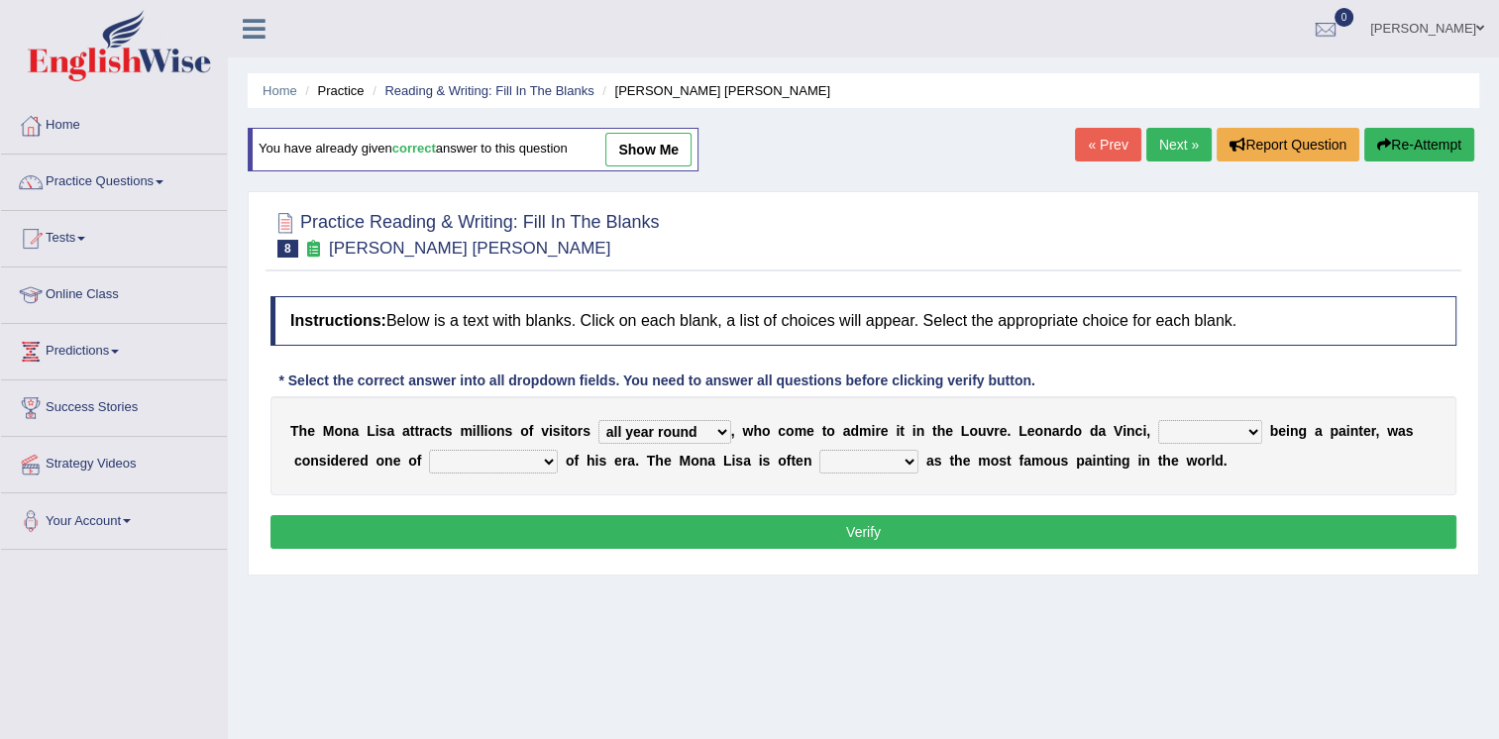
click at [1188, 425] on select "rather than as much as as well as as long as" at bounding box center [1210, 432] width 104 height 24
select select "rather than"
click at [1158, 420] on select "rather than as much as as well as as long as" at bounding box center [1210, 432] width 104 height 24
click at [429, 461] on select "better artists artist the better artist the best artists" at bounding box center [493, 462] width 129 height 24
select select "the best artists"
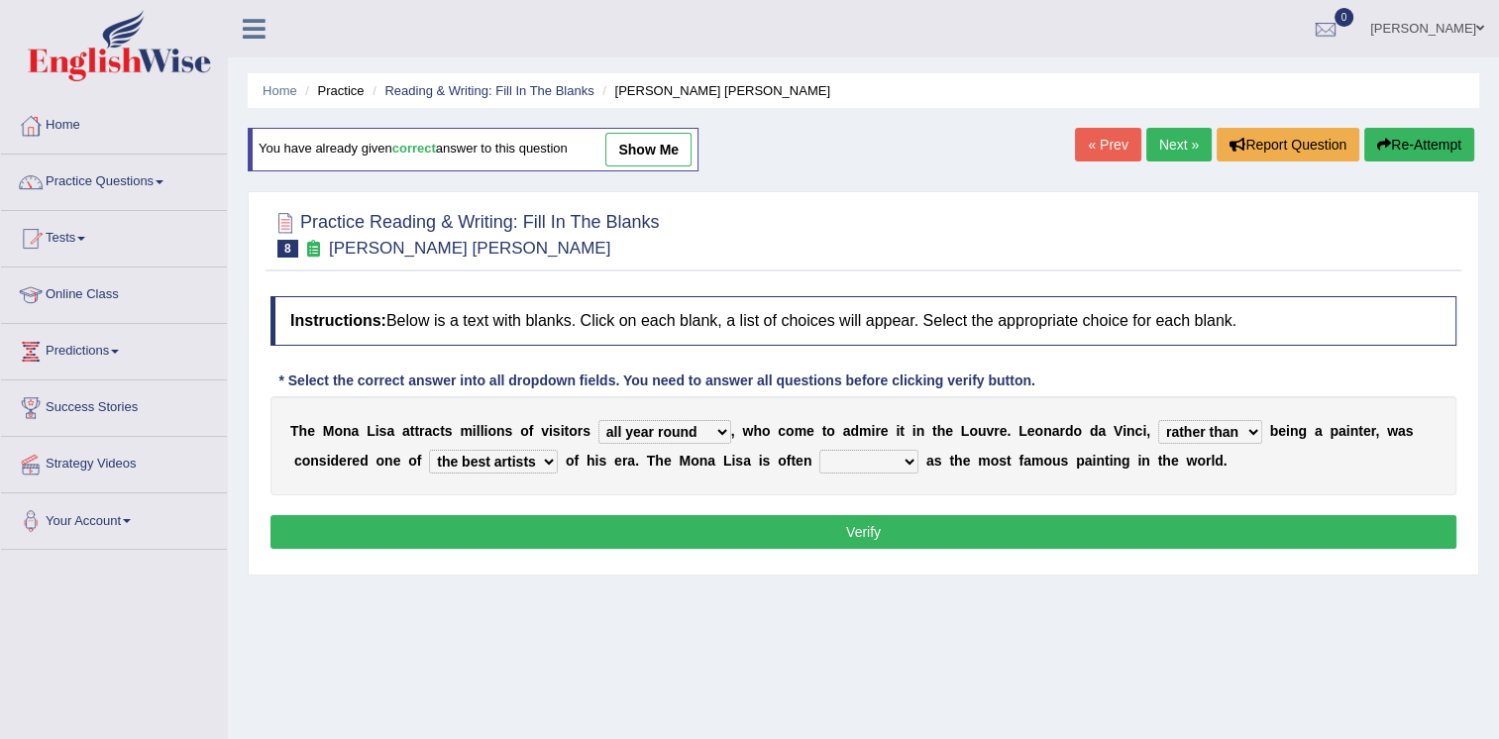
click at [429, 450] on select "better artists artist the better artist the best artists" at bounding box center [493, 462] width 129 height 24
click at [819, 469] on select "classified suggested predicted described" at bounding box center [868, 462] width 99 height 24
select select "described"
click at [819, 450] on select "classified suggested predicted described" at bounding box center [868, 462] width 99 height 24
click at [819, 459] on select "classified suggested predicted described" at bounding box center [868, 462] width 99 height 24
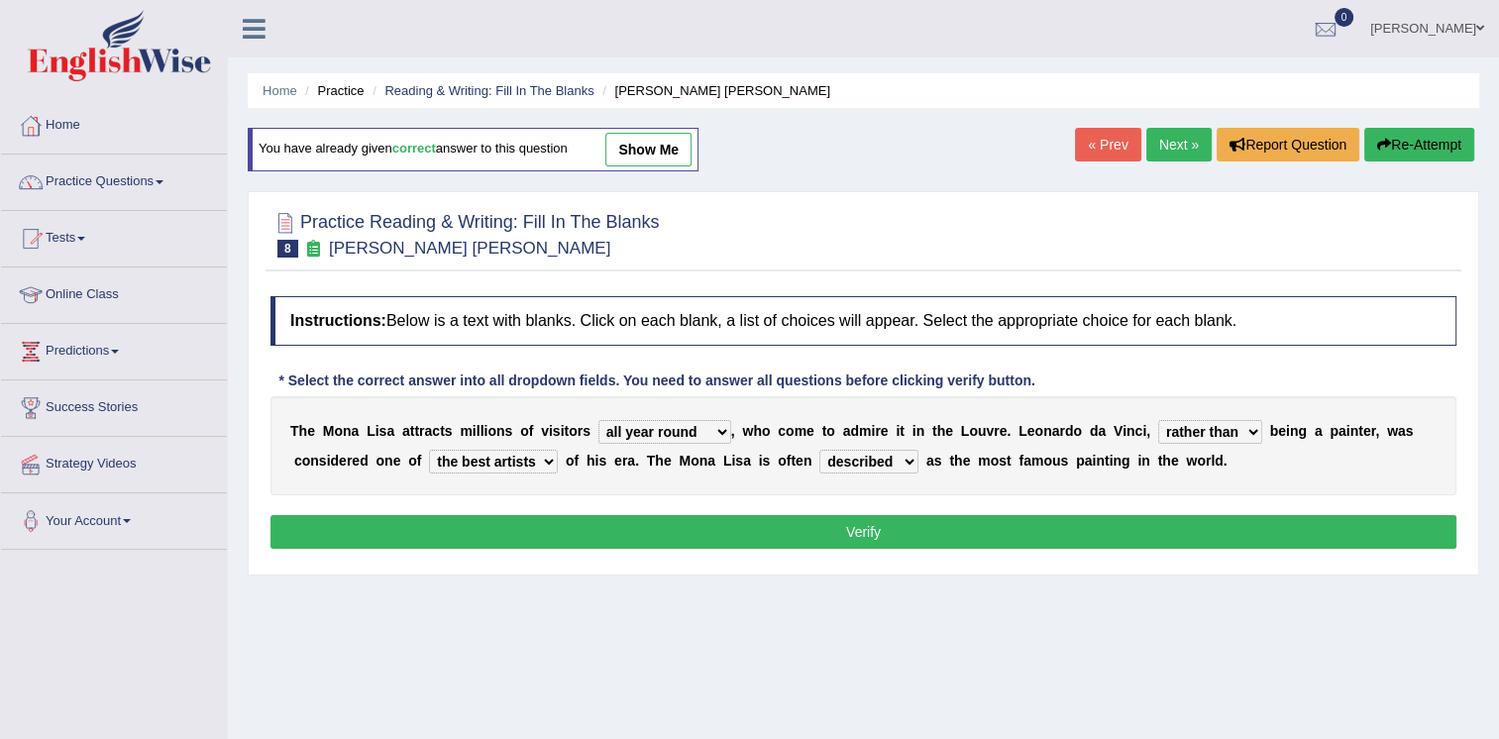
click at [819, 450] on select "classified suggested predicted described" at bounding box center [868, 462] width 99 height 24
click at [863, 518] on button "Verify" at bounding box center [863, 532] width 1186 height 34
